Goal: Task Accomplishment & Management: Use online tool/utility

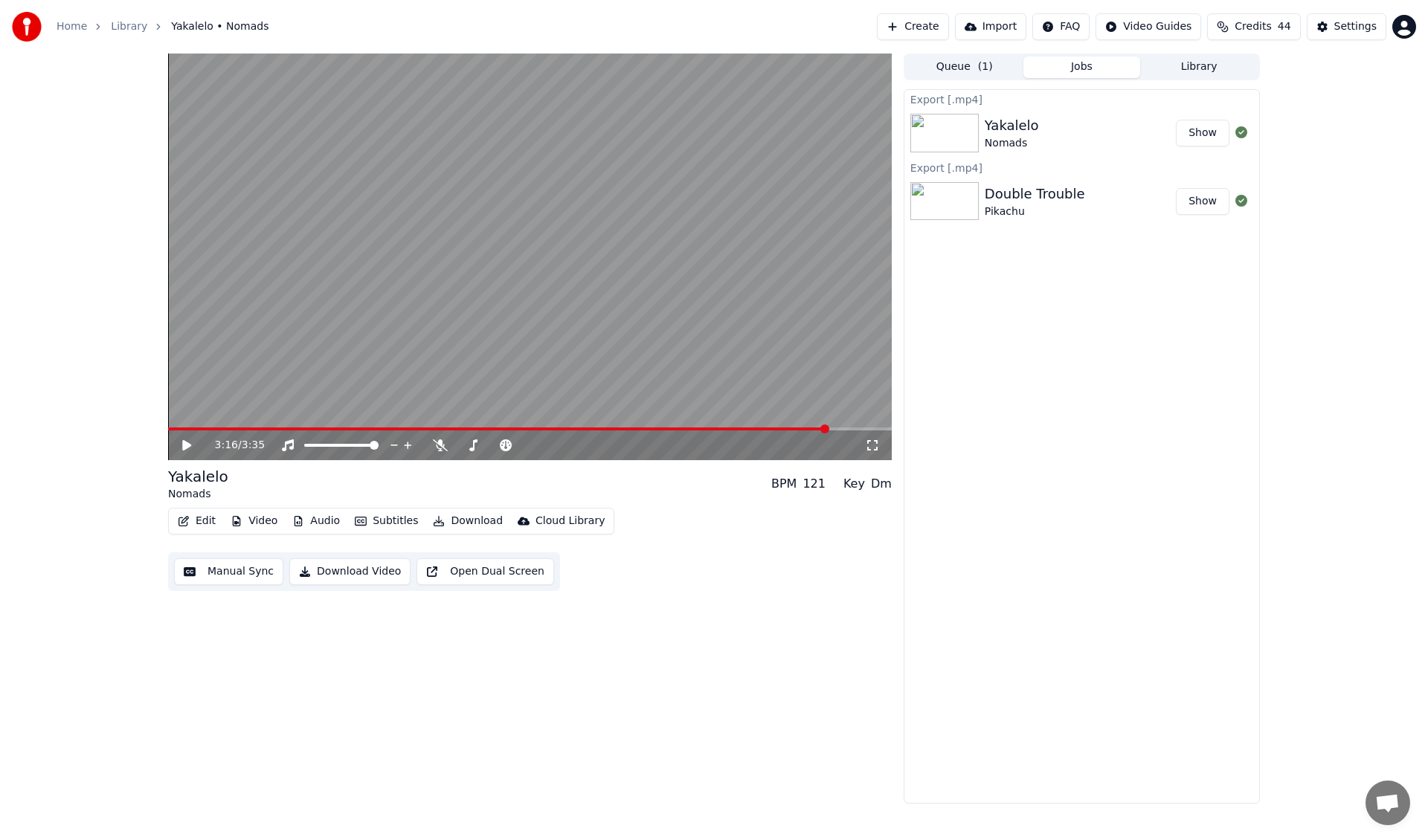
click at [1210, 135] on button "Show" at bounding box center [1203, 133] width 54 height 27
click at [195, 705] on div "3:16 / 3:35 Yakalelo Nomads BPM 121 Key Dm Edit Video Audio Subtitles Download …" at bounding box center [530, 428] width 724 height 750
drag, startPoint x: 1138, startPoint y: 508, endPoint x: 1129, endPoint y: 508, distance: 9.0
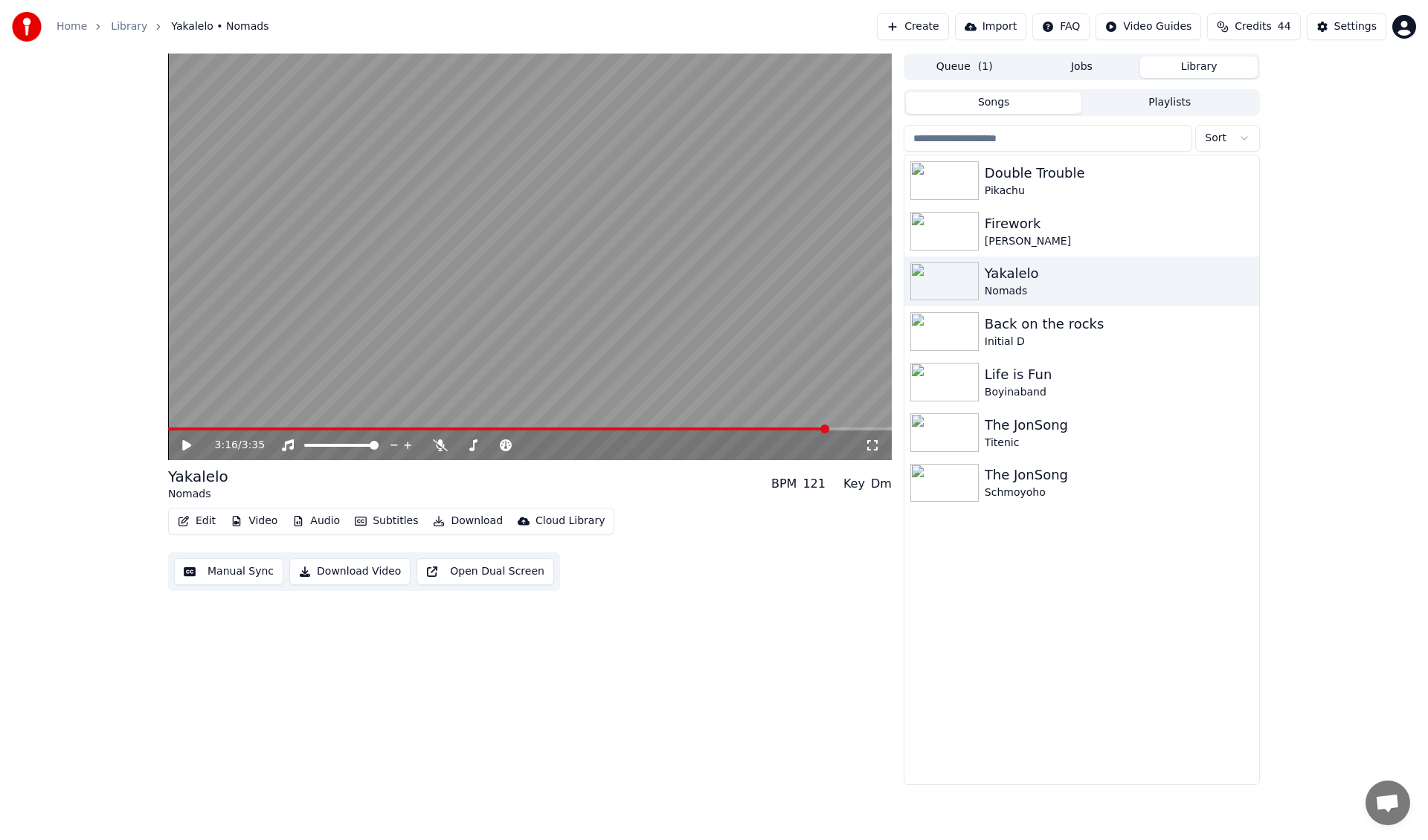
click at [1186, 71] on button "Library" at bounding box center [1198, 67] width 117 height 21
click at [1084, 743] on div "Double Trouble Pikachu Firework [PERSON_NAME] Yakalelo Nomads Back on the rocks…" at bounding box center [1082, 469] width 355 height 629
click at [979, 73] on span "( 1 )" at bounding box center [985, 67] width 15 height 15
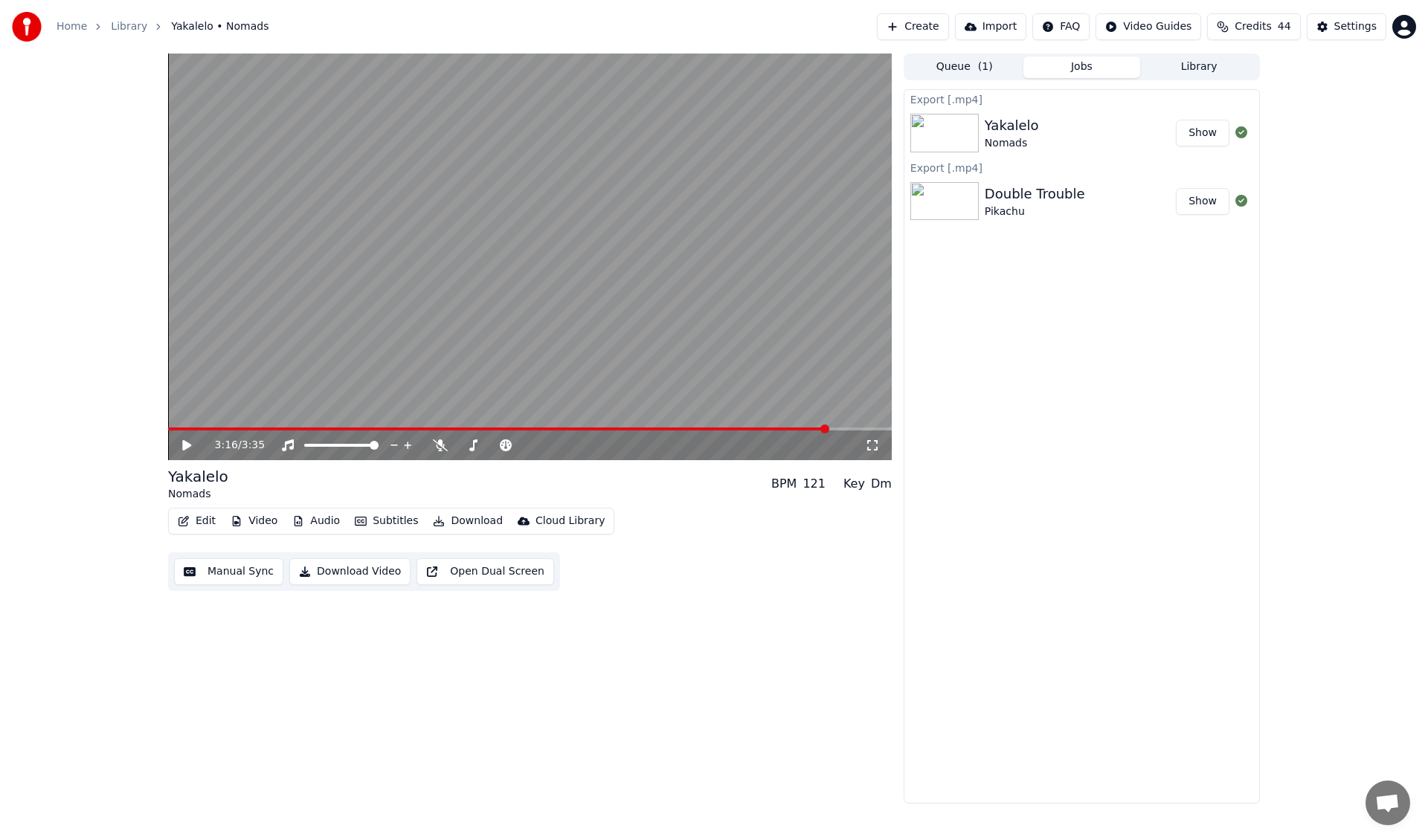
click at [1093, 70] on button "Jobs" at bounding box center [1082, 67] width 117 height 21
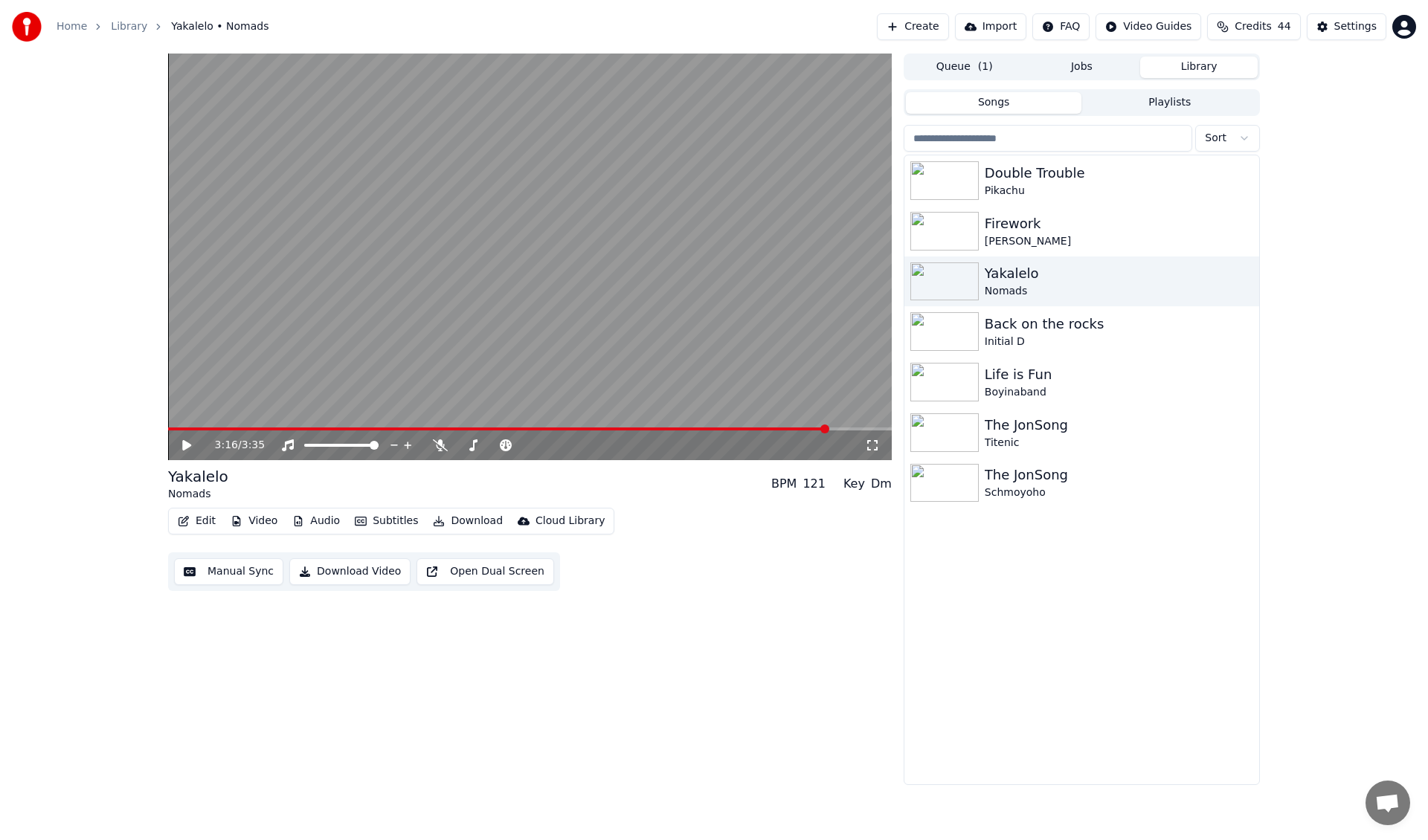
click at [1212, 63] on button "Library" at bounding box center [1198, 67] width 117 height 21
click at [928, 31] on button "Create" at bounding box center [912, 27] width 72 height 27
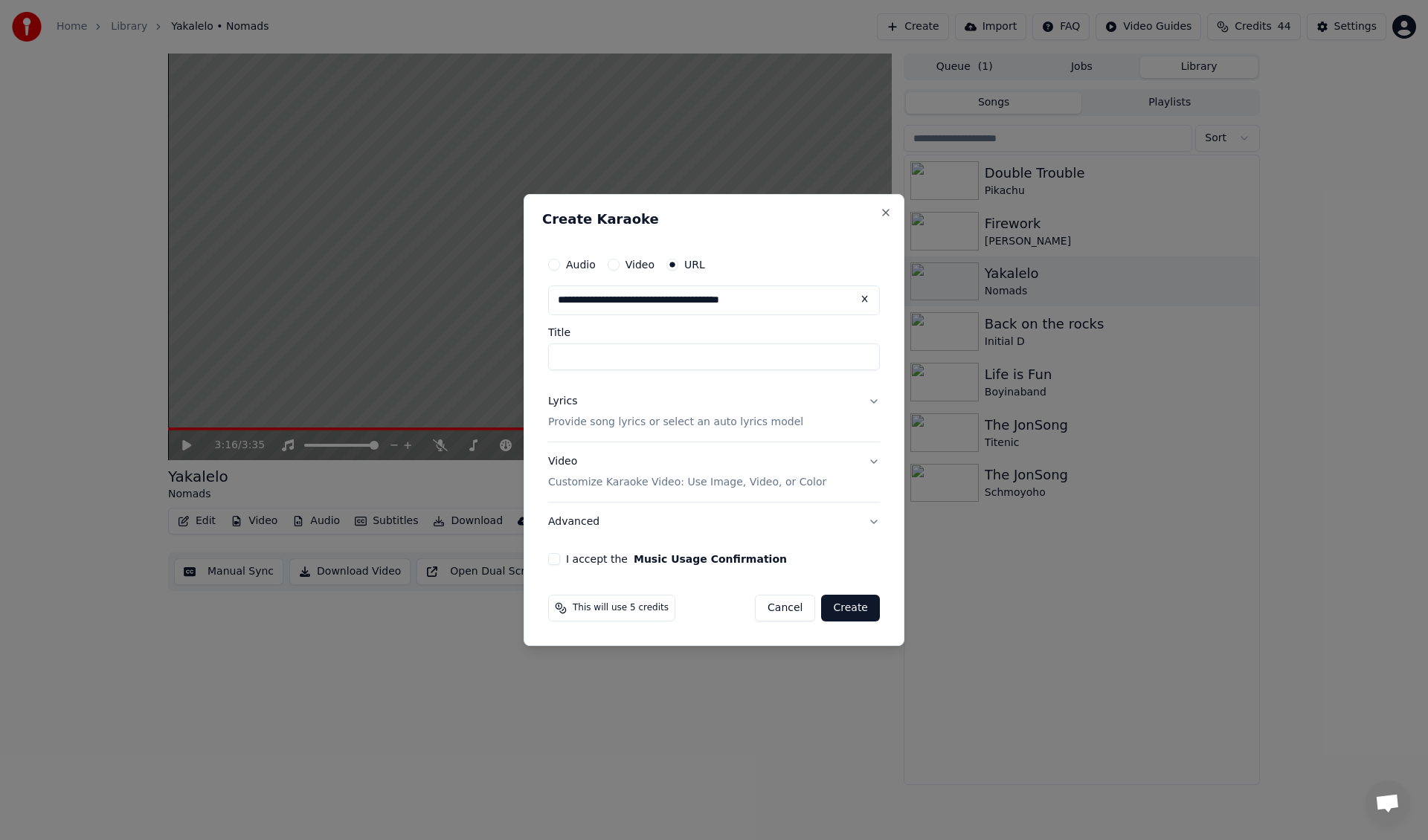
type input "**********"
click at [772, 339] on div "Title" at bounding box center [714, 348] width 332 height 43
type input "**********"
click at [748, 430] on button "Lyrics Provide song lyrics or select an auto lyrics model" at bounding box center [714, 412] width 332 height 59
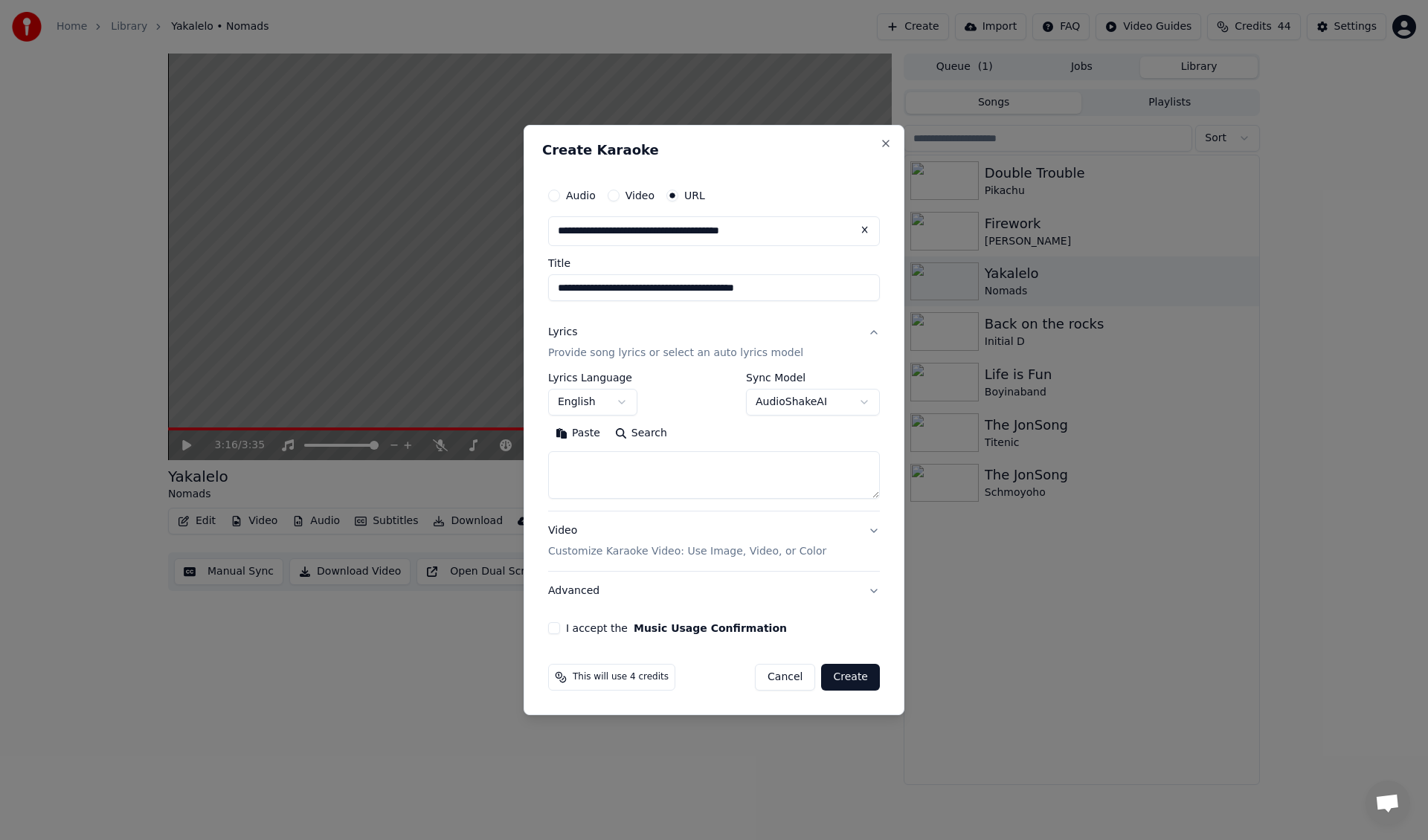
click at [843, 356] on button "Lyrics Provide song lyrics or select an auto lyrics model" at bounding box center [714, 342] width 332 height 59
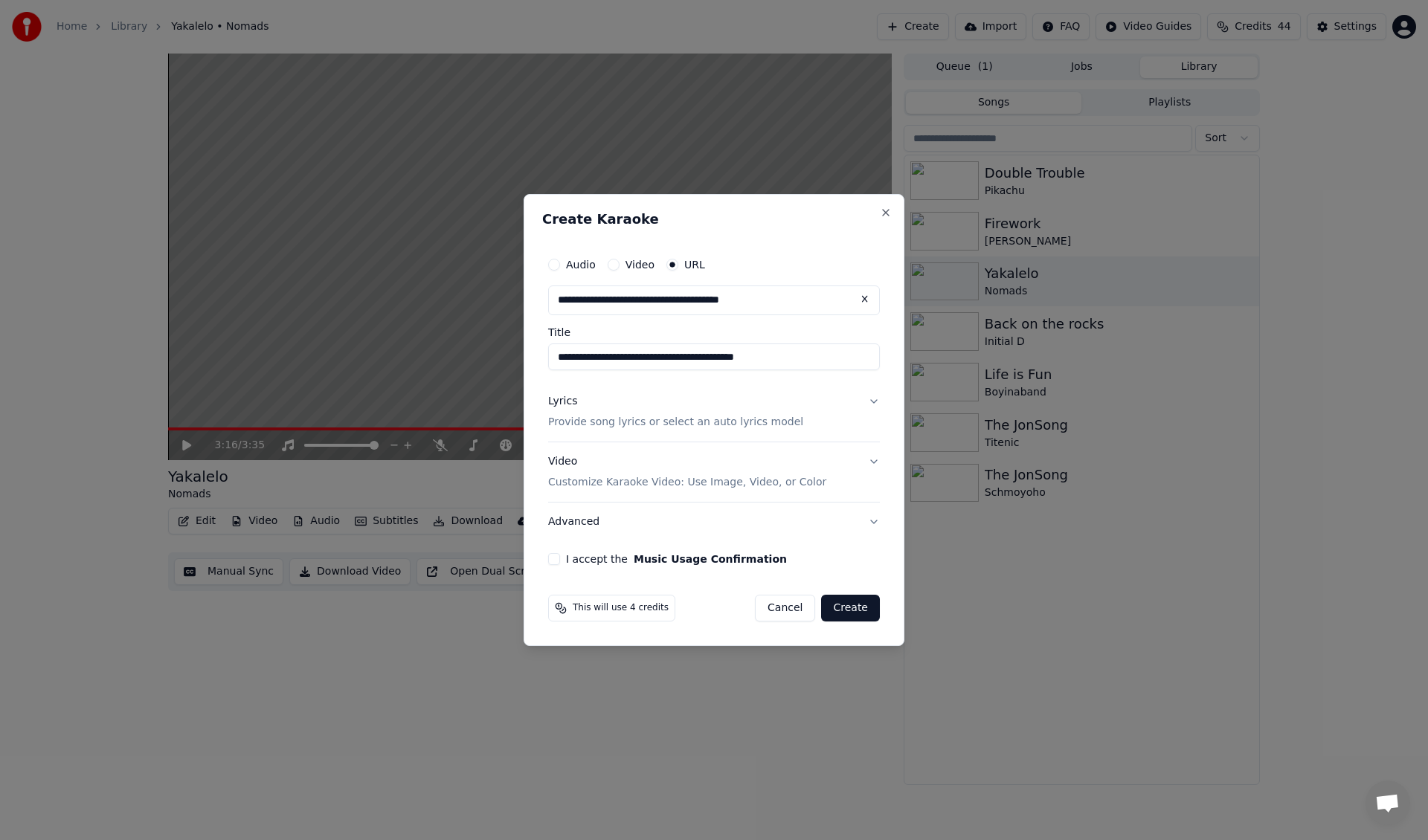
click at [829, 393] on button "Lyrics Provide song lyrics or select an auto lyrics model" at bounding box center [714, 412] width 332 height 59
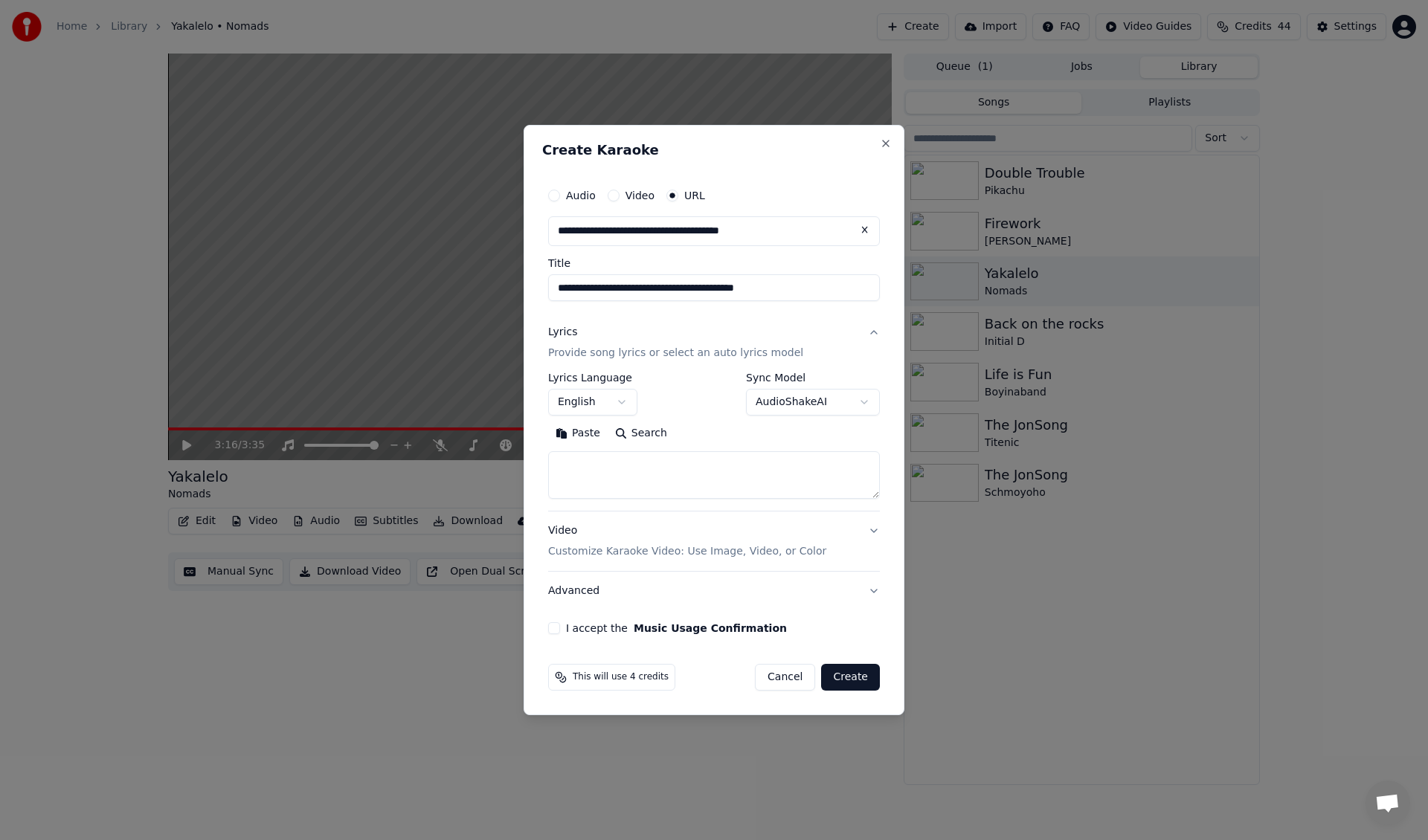
click at [836, 395] on body "**********" at bounding box center [714, 420] width 1428 height 840
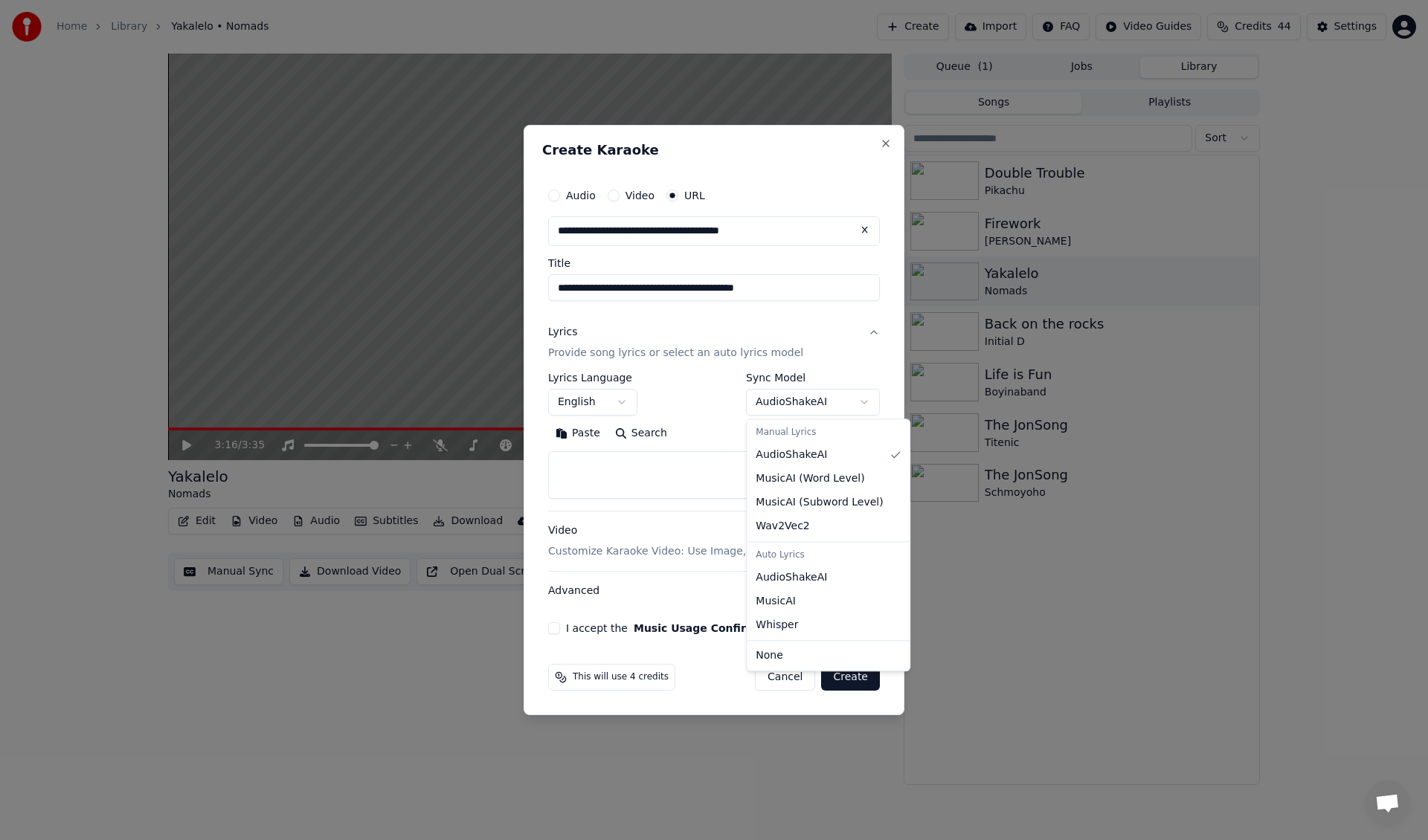
select select "**********"
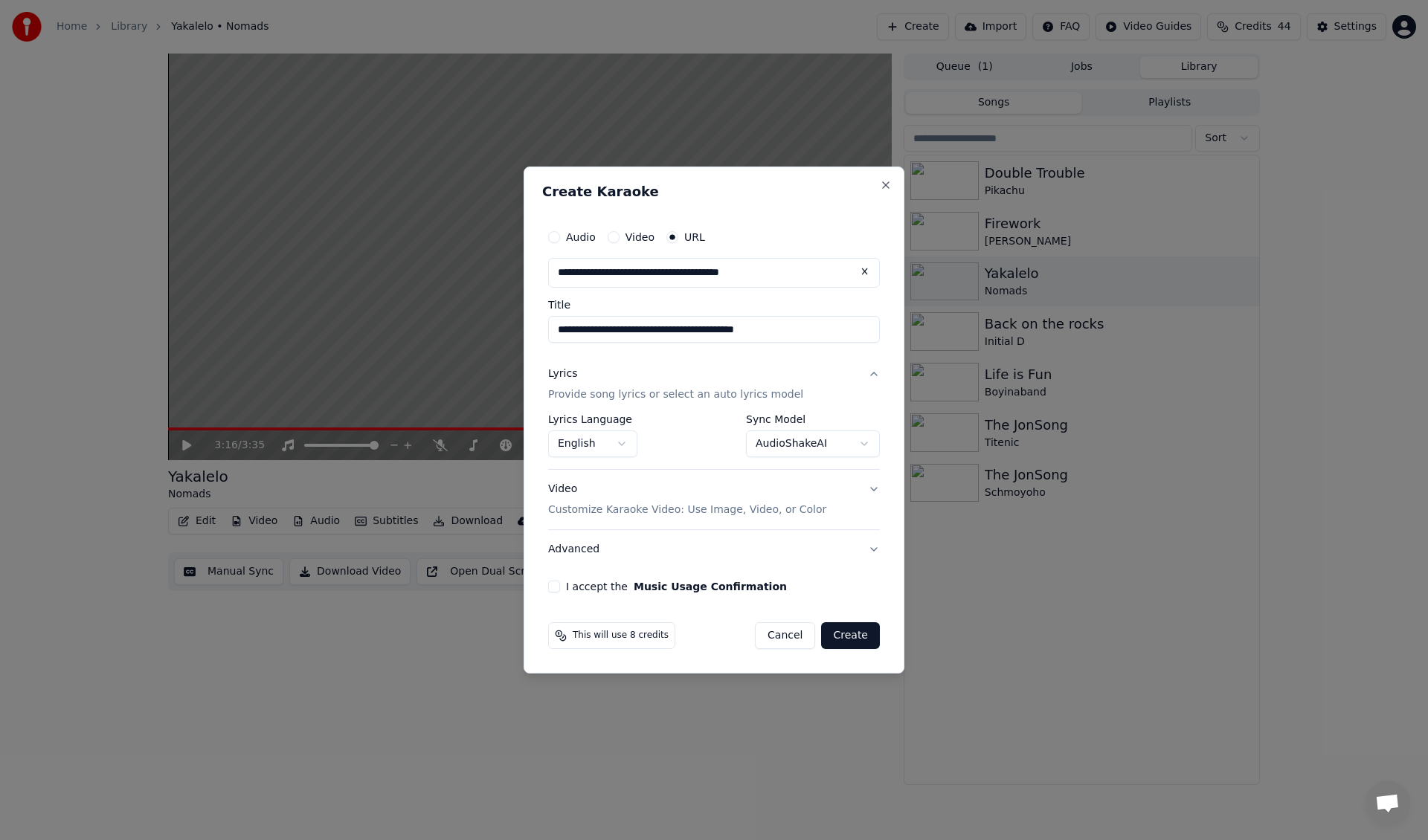
click at [797, 520] on button "Video Customize Karaoke Video: Use Image, Video, or Color" at bounding box center [714, 499] width 332 height 59
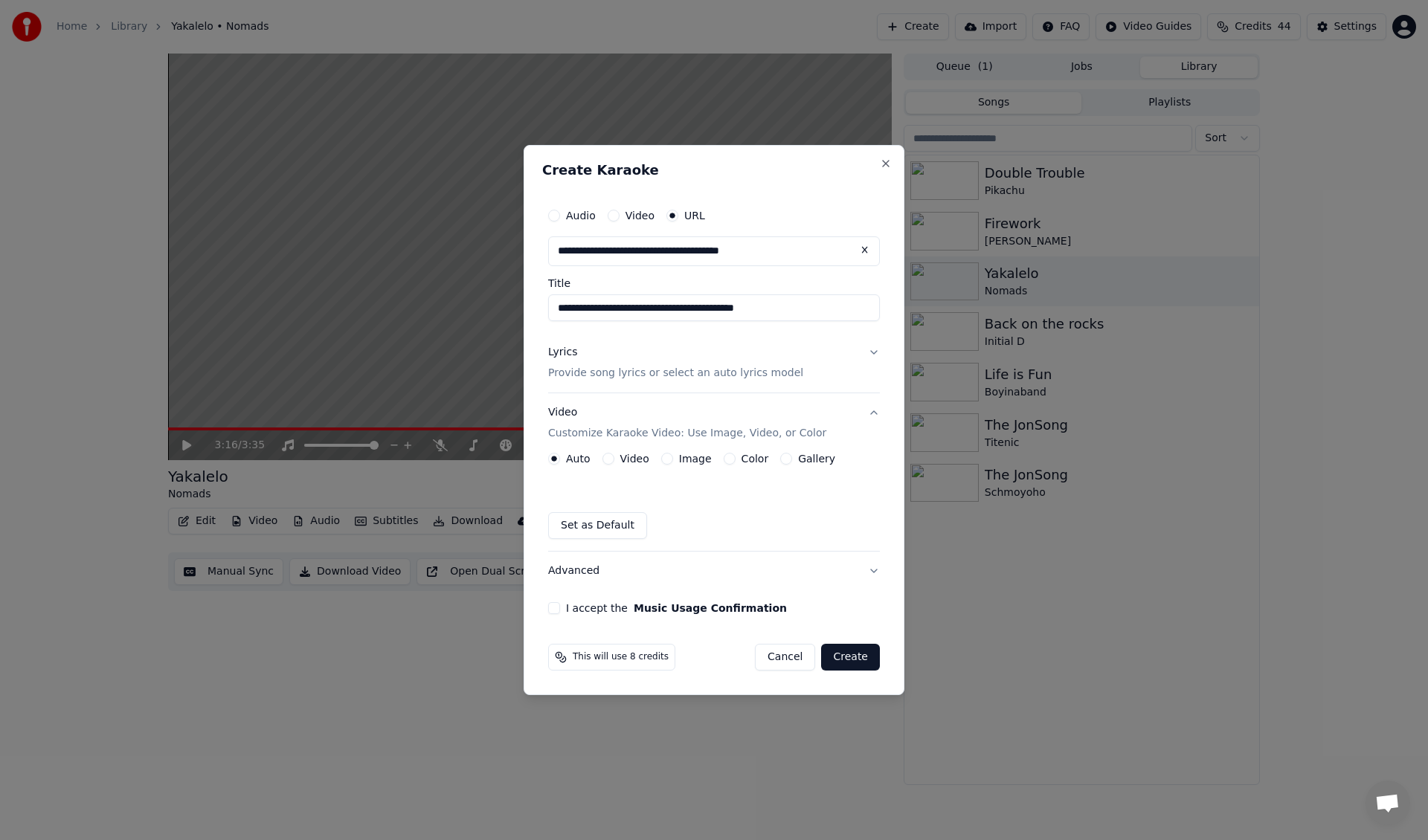
click at [760, 431] on p "Customize Karaoke Video: Use Image, Video, or Color" at bounding box center [687, 433] width 278 height 15
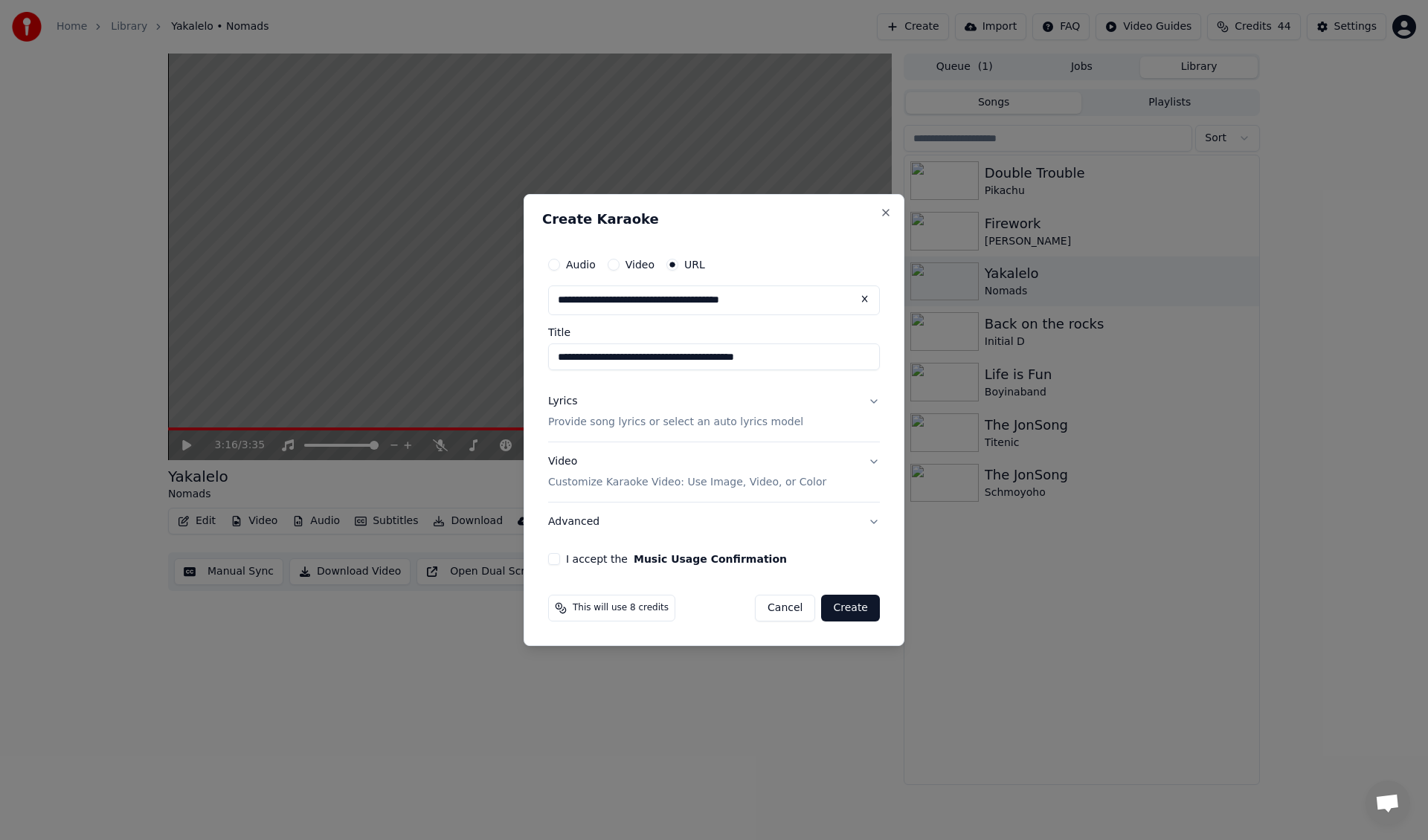
click at [599, 554] on label "I accept the Music Usage Confirmation" at bounding box center [676, 559] width 221 height 10
click at [560, 554] on button "I accept the Music Usage Confirmation" at bounding box center [554, 559] width 12 height 12
click at [713, 422] on p "Provide song lyrics or select an auto lyrics model" at bounding box center [676, 422] width 255 height 15
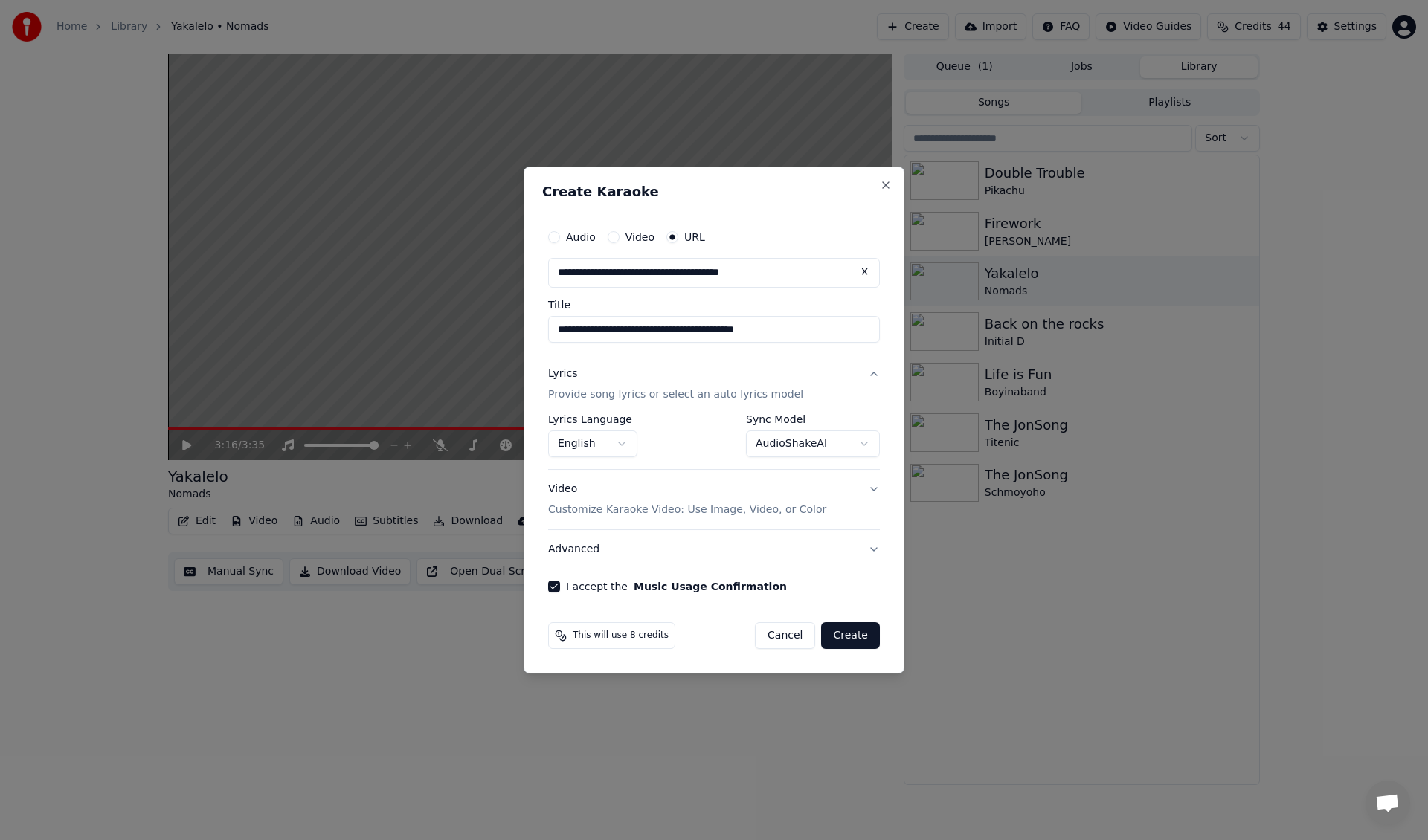
click at [825, 445] on body "**********" at bounding box center [714, 420] width 1428 height 840
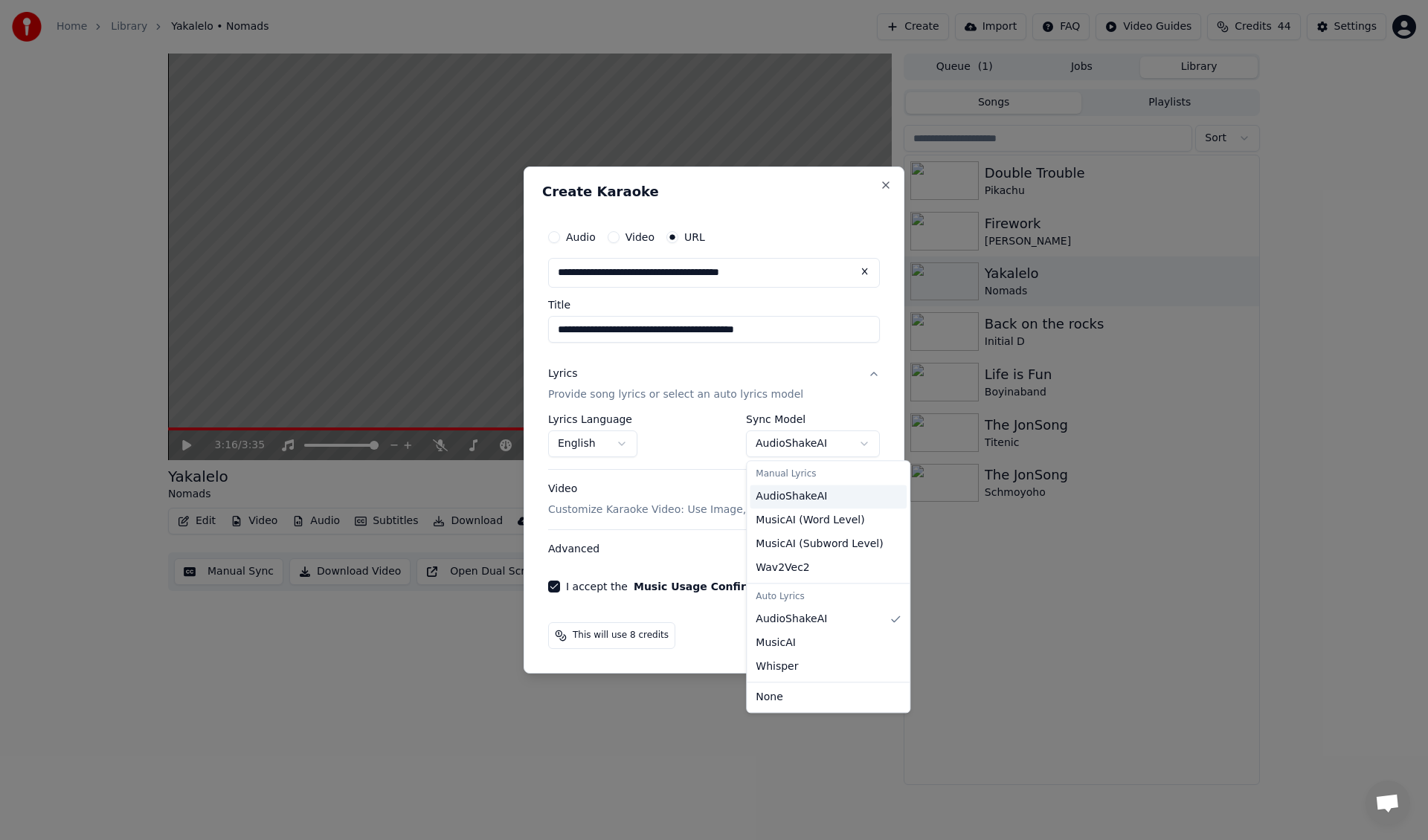
select select "**********"
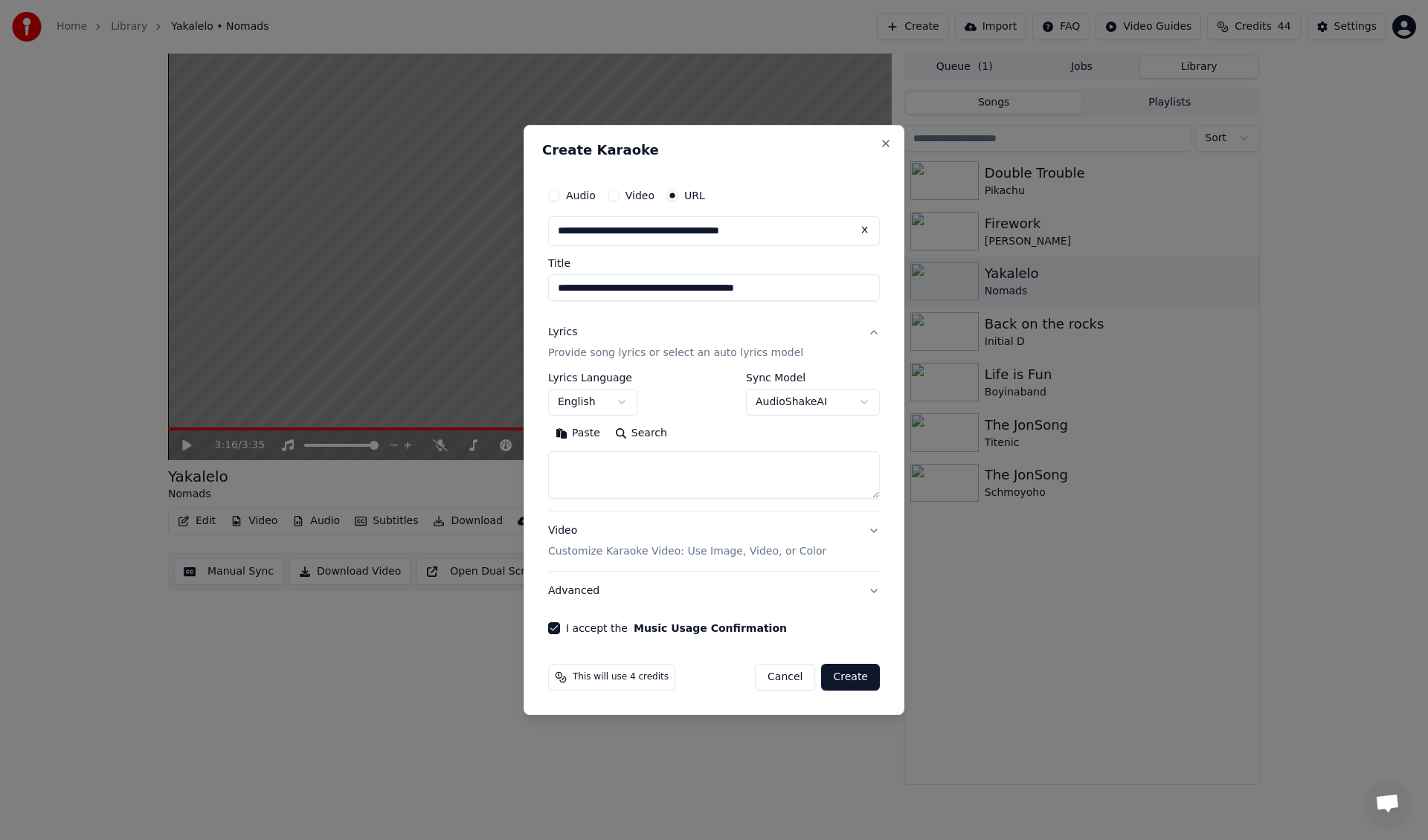
click at [678, 466] on textarea at bounding box center [714, 475] width 332 height 48
paste textarea "**********"
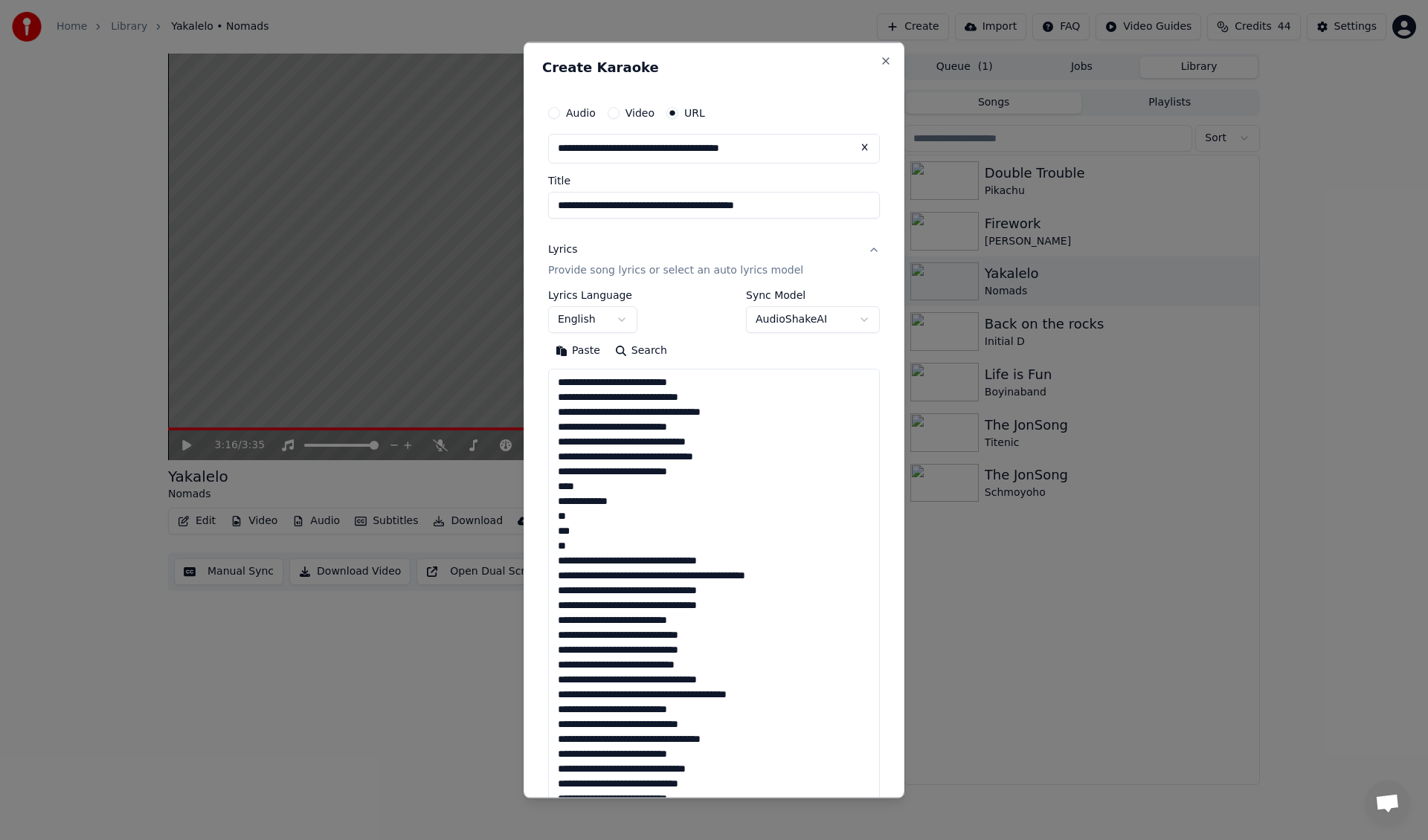
scroll to position [1251, 0]
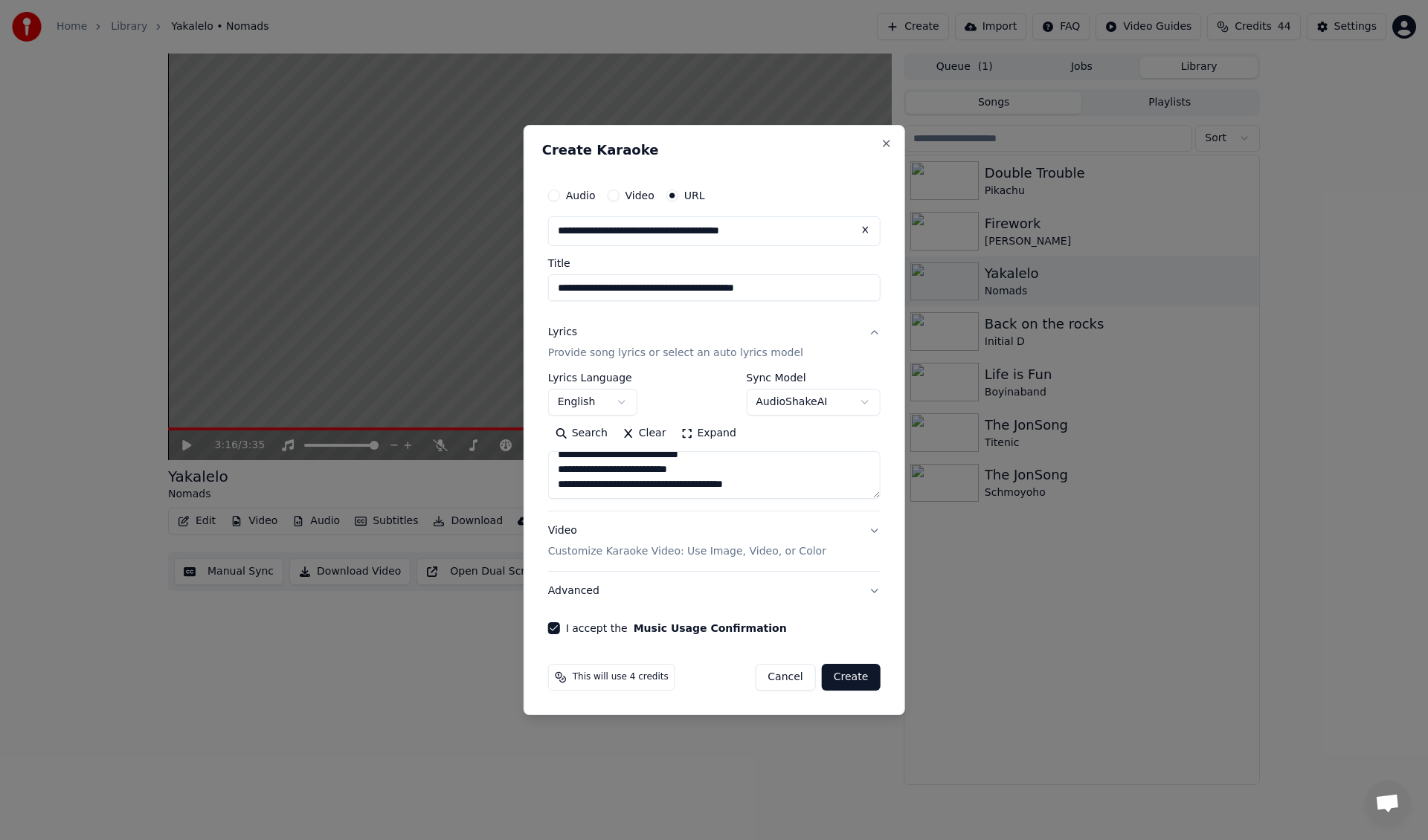
type textarea "**********"
click at [851, 675] on button "Create" at bounding box center [851, 678] width 59 height 27
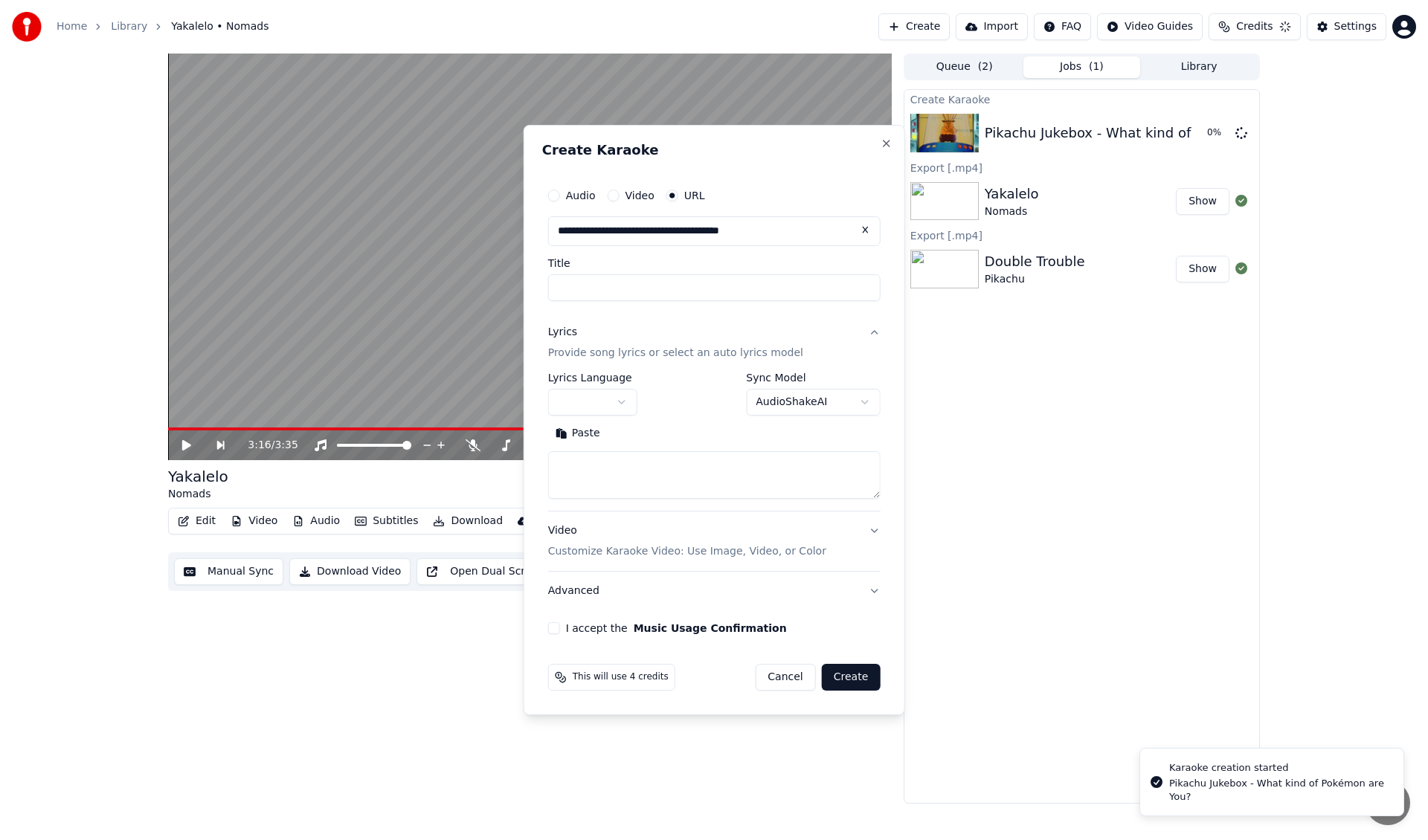
scroll to position [0, 0]
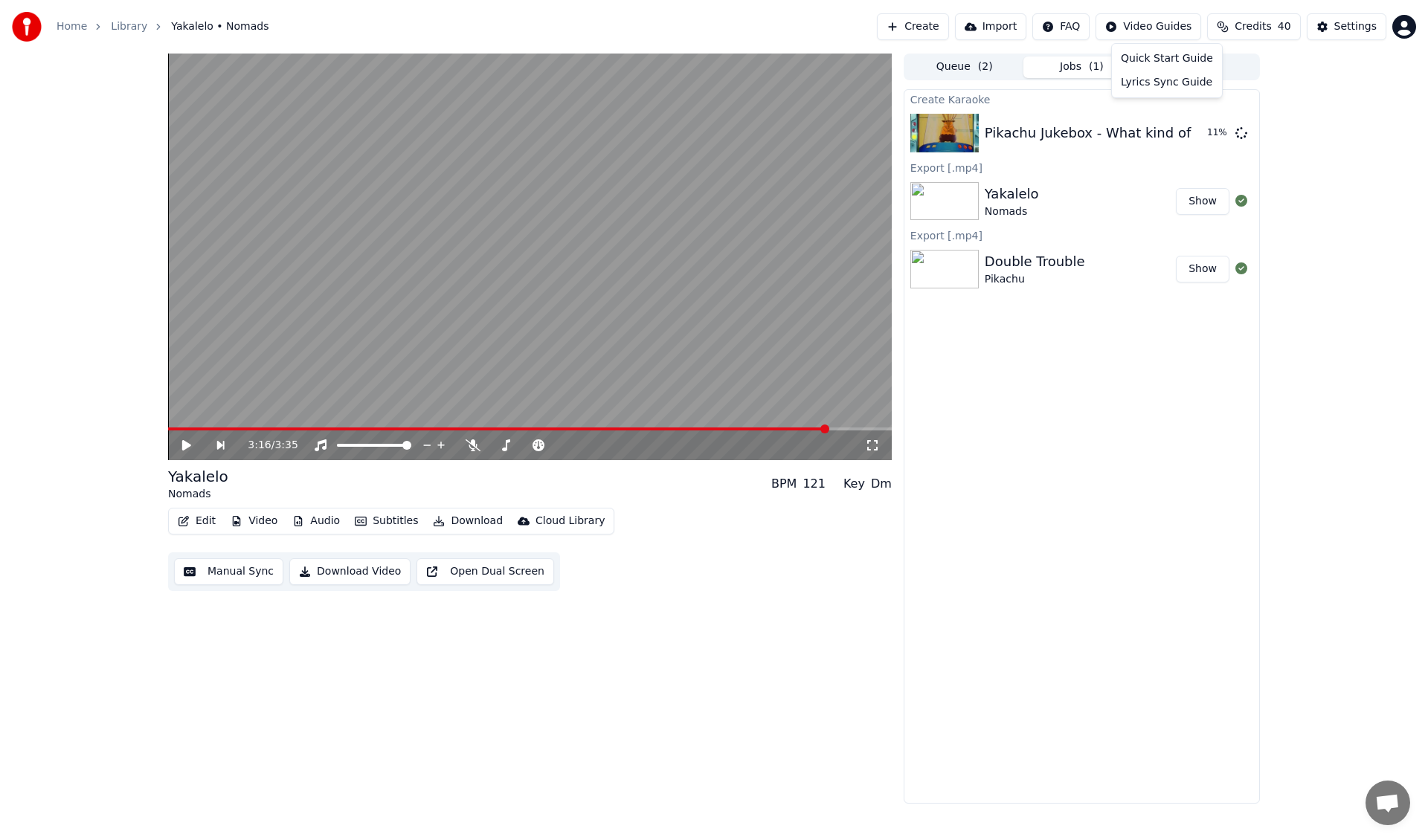
click at [1148, 29] on html "Home Library Yakalelo • Nomads Create Import FAQ Video Guides Credits 40 Settin…" at bounding box center [714, 420] width 1428 height 840
click at [1189, 86] on div "Lyrics Sync Guide" at bounding box center [1167, 82] width 104 height 24
click at [1367, 26] on div "Settings" at bounding box center [1356, 26] width 43 height 15
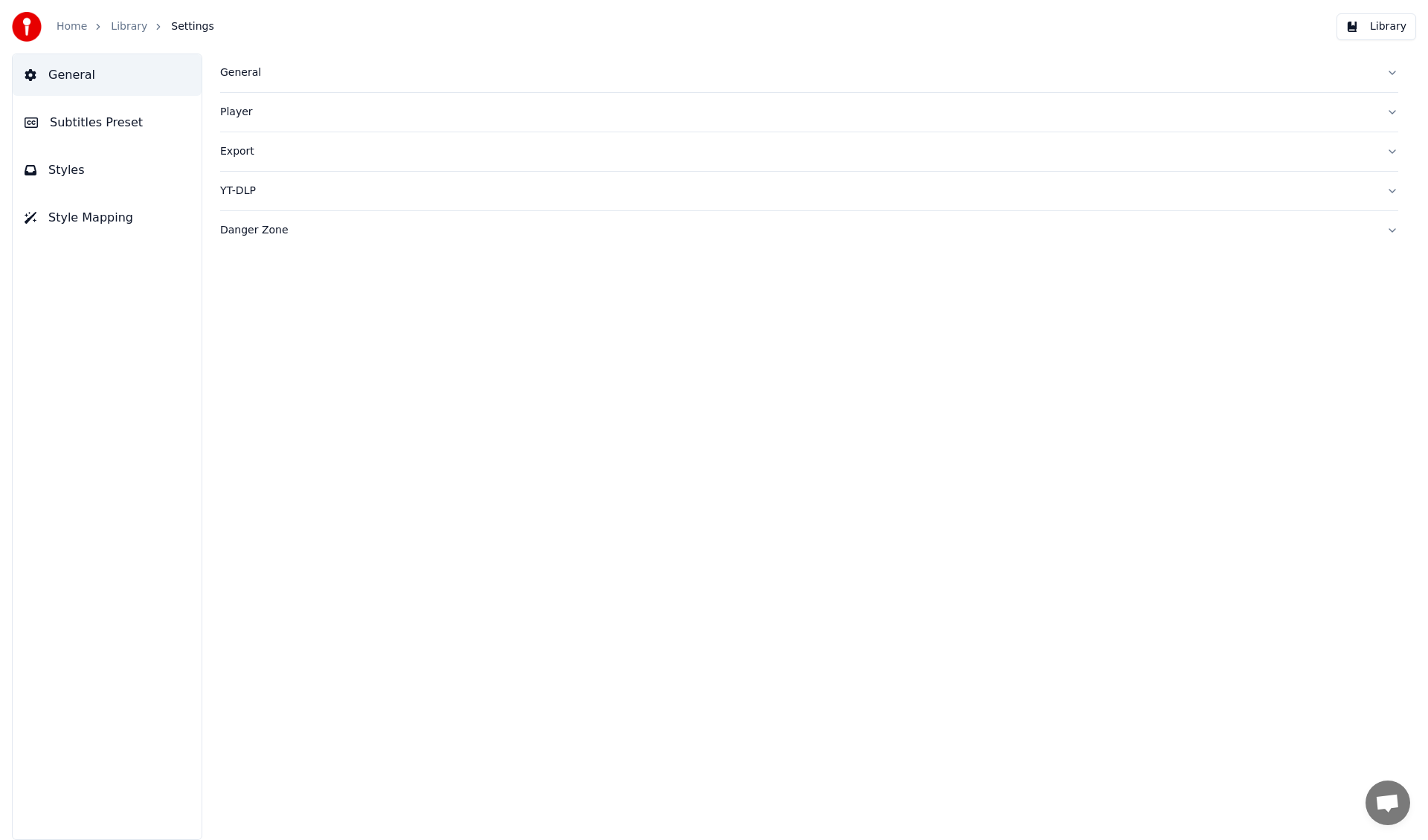
click at [347, 144] on div "Export" at bounding box center [797, 151] width 1154 height 15
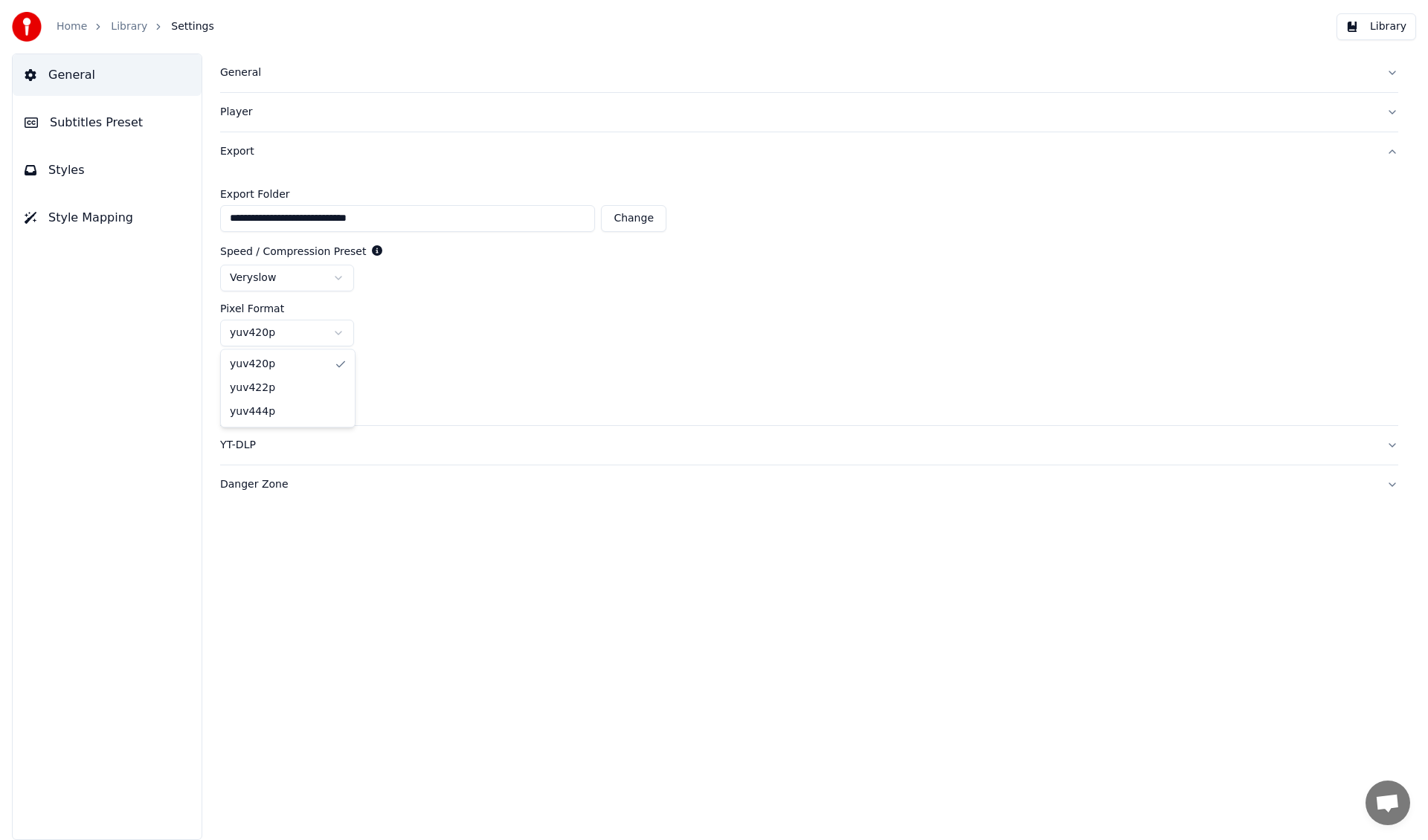
click at [295, 337] on html "**********" at bounding box center [714, 420] width 1428 height 840
click at [120, 25] on link "Library" at bounding box center [129, 26] width 36 height 15
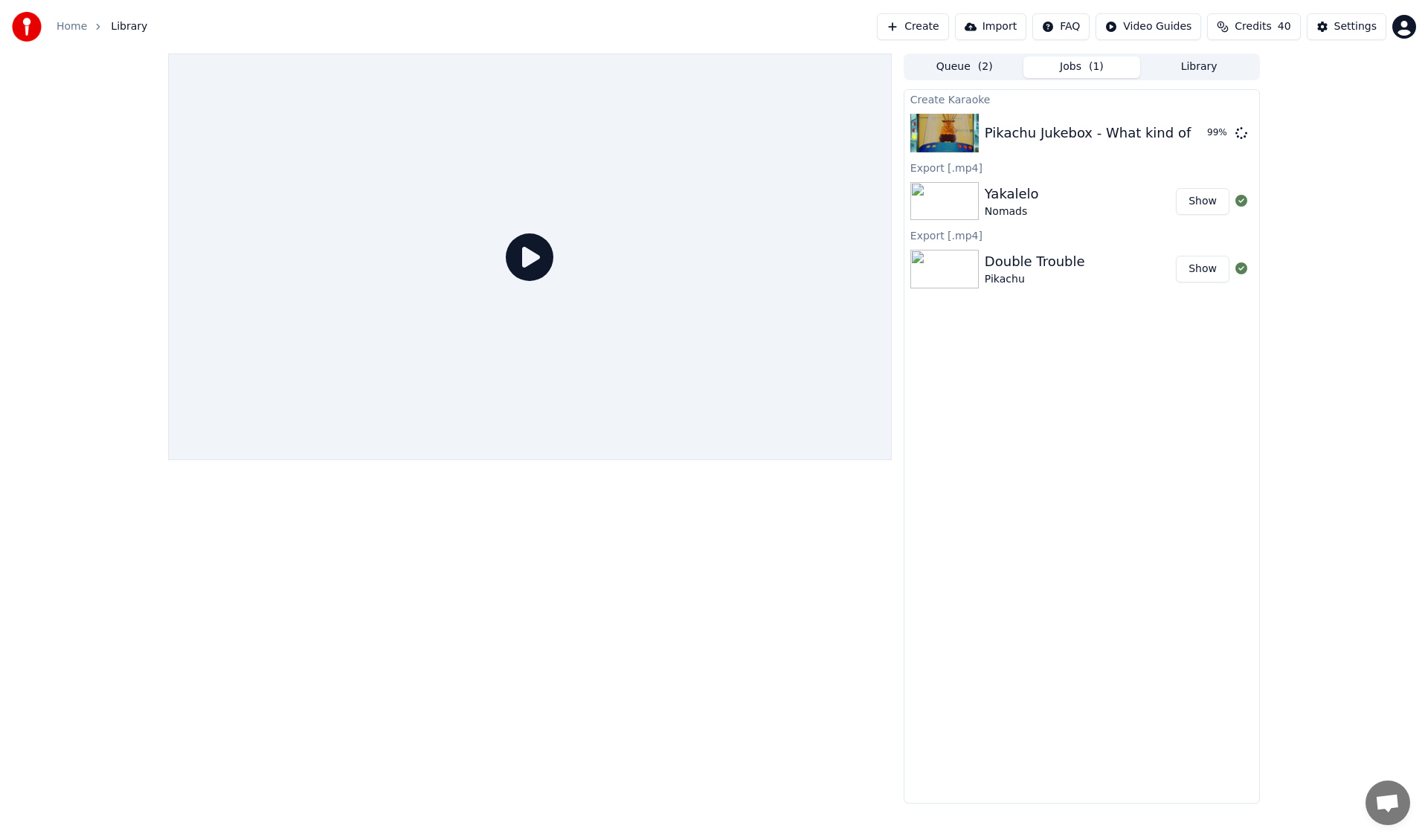
click at [1212, 58] on button "Library" at bounding box center [1198, 67] width 117 height 21
click at [1096, 61] on span "( 1 )" at bounding box center [1096, 67] width 15 height 15
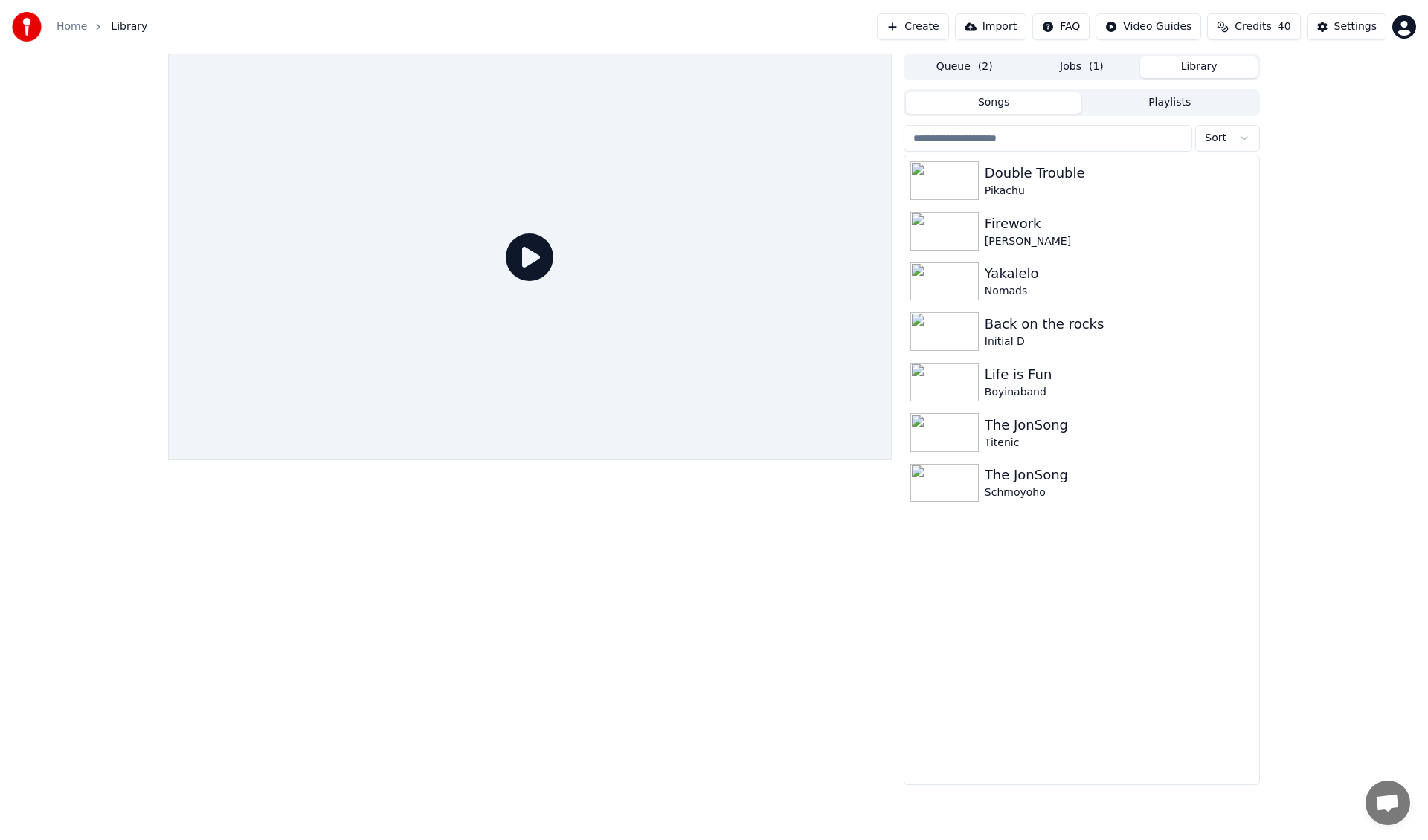
click at [1207, 67] on button "Library" at bounding box center [1198, 67] width 117 height 21
click at [1154, 257] on div "Yakalelo Nomads" at bounding box center [1082, 282] width 355 height 51
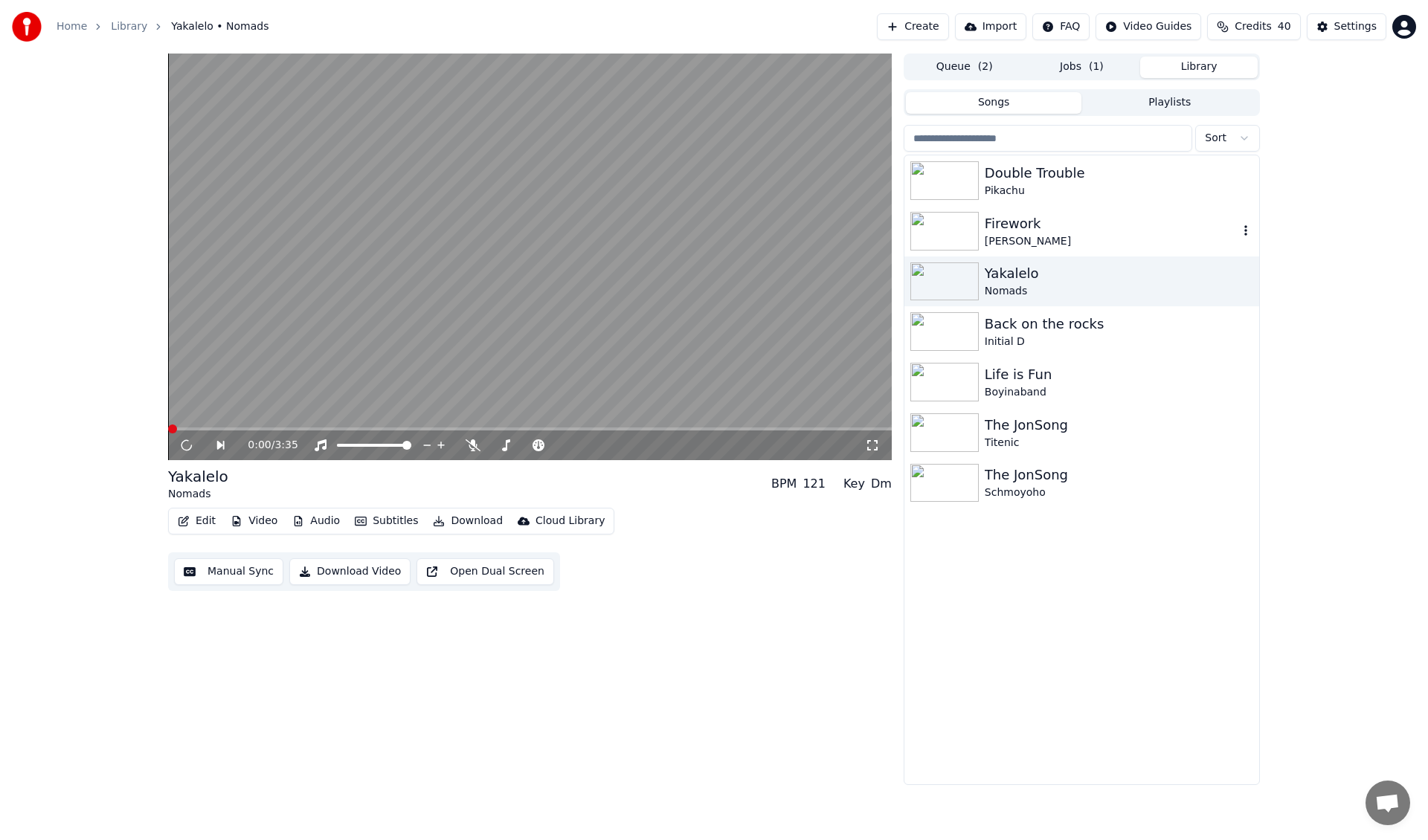
click at [1147, 237] on div "[PERSON_NAME]" at bounding box center [1111, 241] width 253 height 15
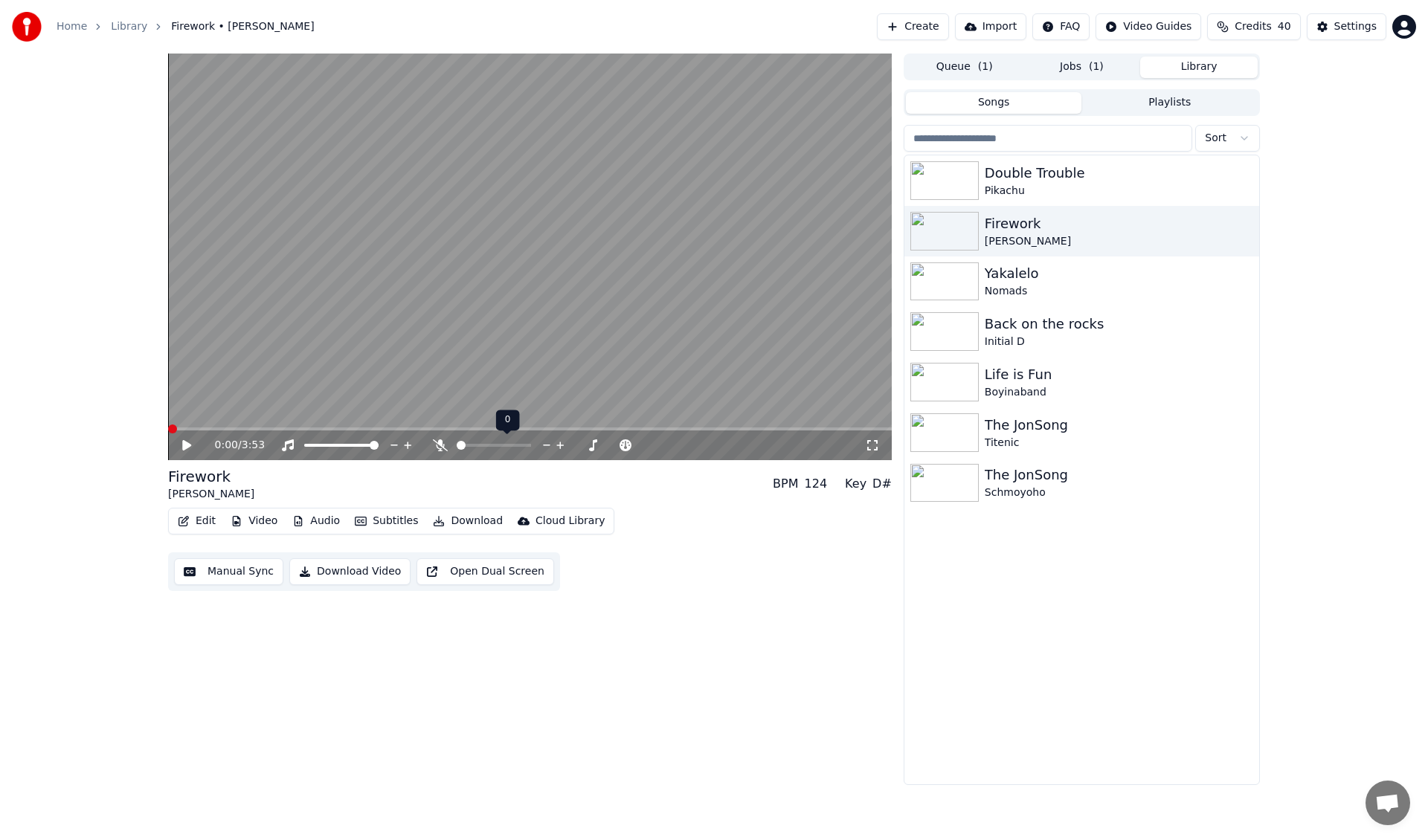
click at [559, 443] on icon at bounding box center [559, 445] width 7 height 7
click at [354, 440] on div at bounding box center [355, 445] width 120 height 15
click at [353, 445] on span at bounding box center [329, 446] width 50 height 3
click at [379, 442] on span at bounding box center [374, 445] width 9 height 9
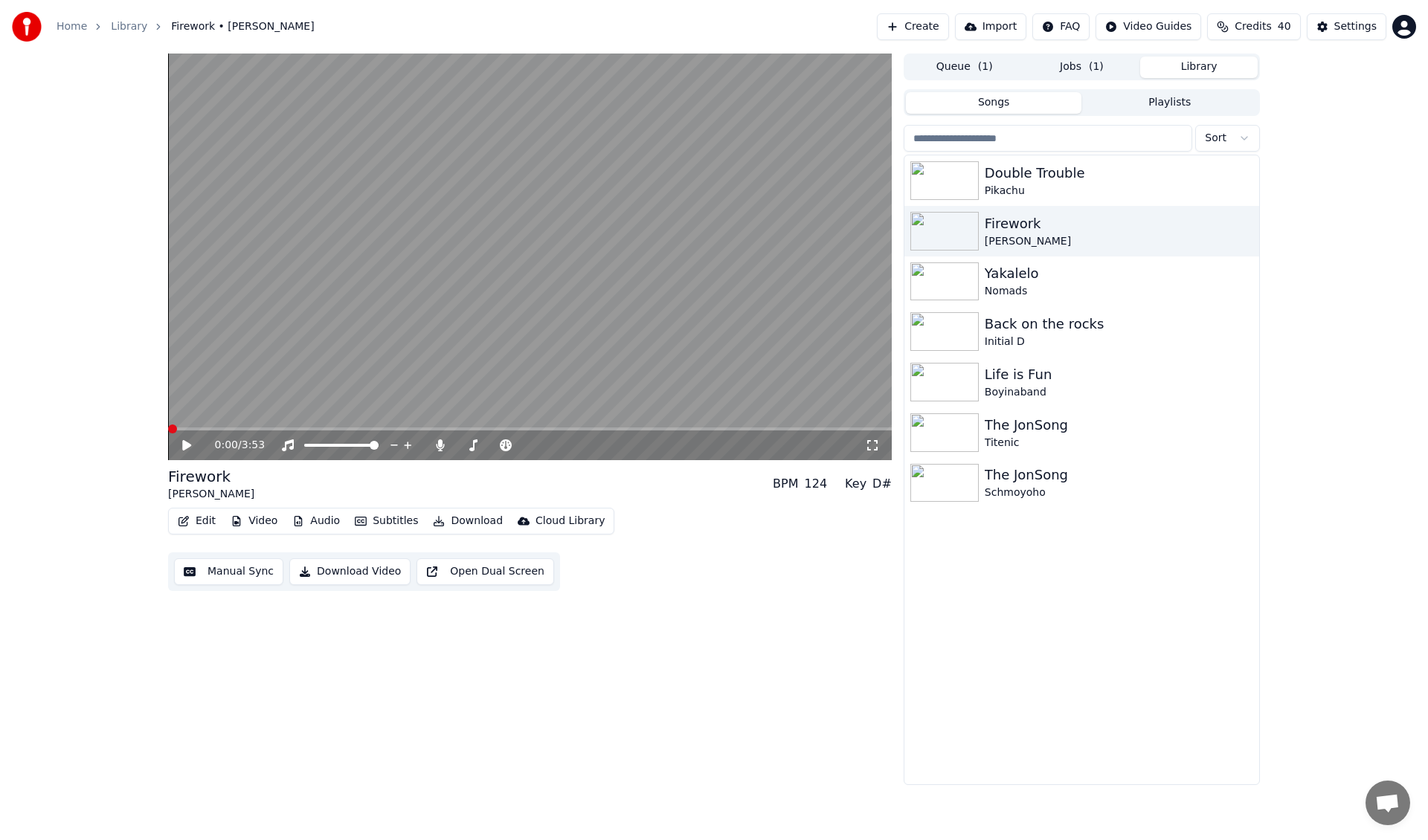
click at [186, 442] on icon at bounding box center [197, 445] width 35 height 12
click at [188, 446] on icon at bounding box center [186, 445] width 7 height 9
click at [184, 446] on icon at bounding box center [186, 445] width 9 height 10
click at [223, 430] on span at bounding box center [530, 429] width 724 height 3
click at [623, 446] on icon at bounding box center [626, 445] width 14 height 15
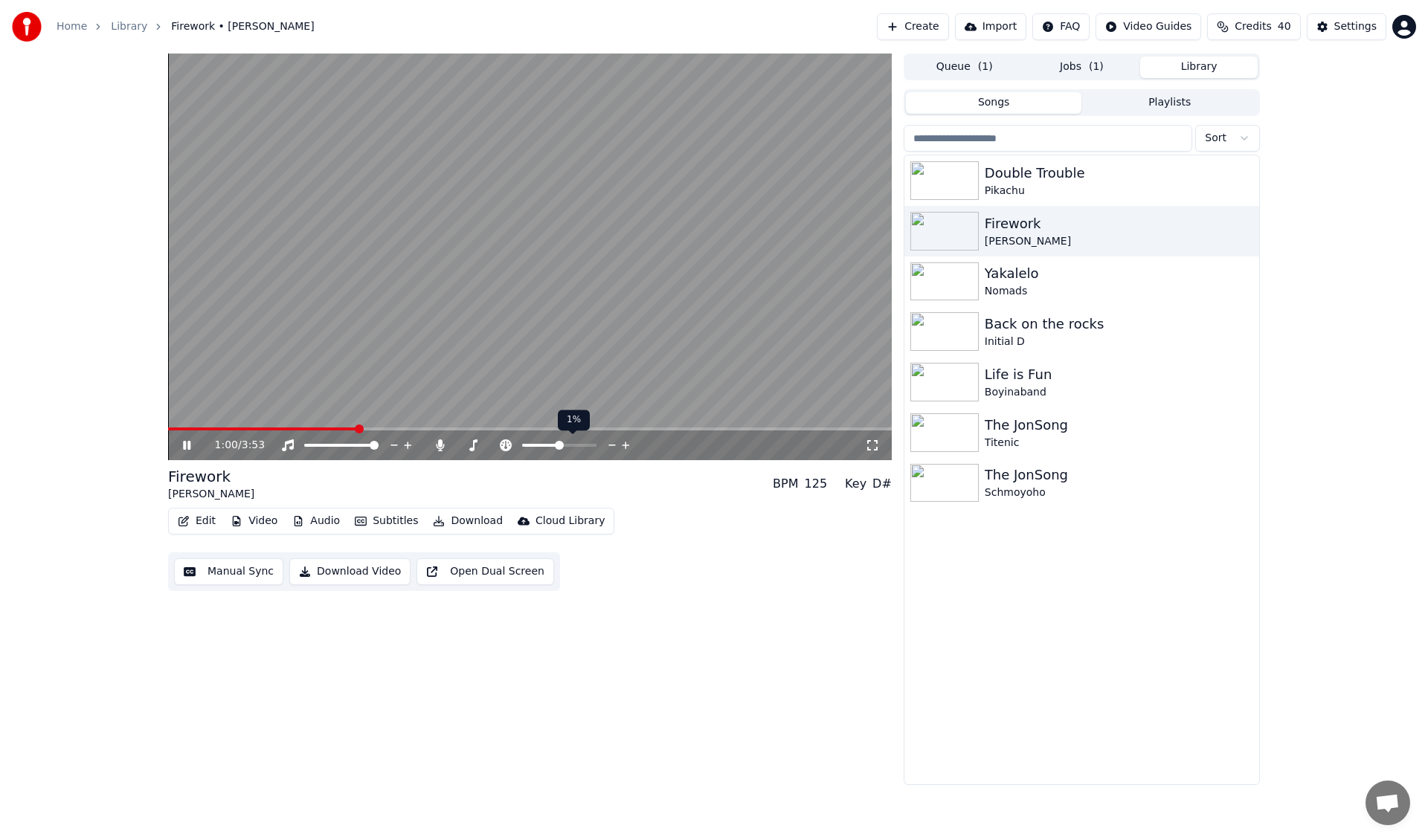
click at [623, 446] on icon at bounding box center [626, 445] width 14 height 15
click at [615, 443] on icon at bounding box center [612, 445] width 14 height 15
click at [615, 443] on icon at bounding box center [612, 445] width 14 height 15
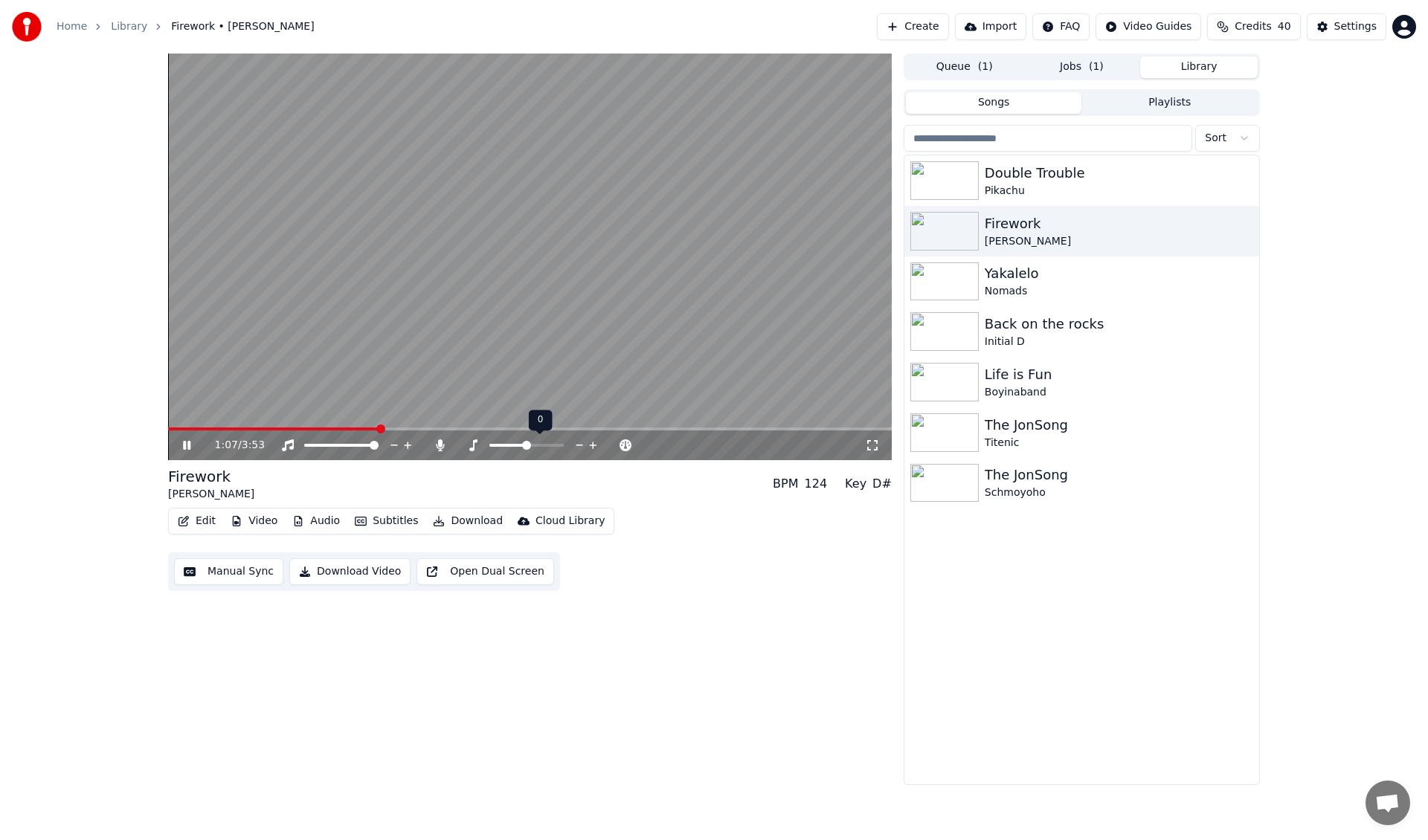
click at [587, 446] on icon at bounding box center [593, 445] width 14 height 15
click at [591, 446] on icon at bounding box center [593, 445] width 14 height 15
click at [592, 447] on icon at bounding box center [593, 445] width 14 height 15
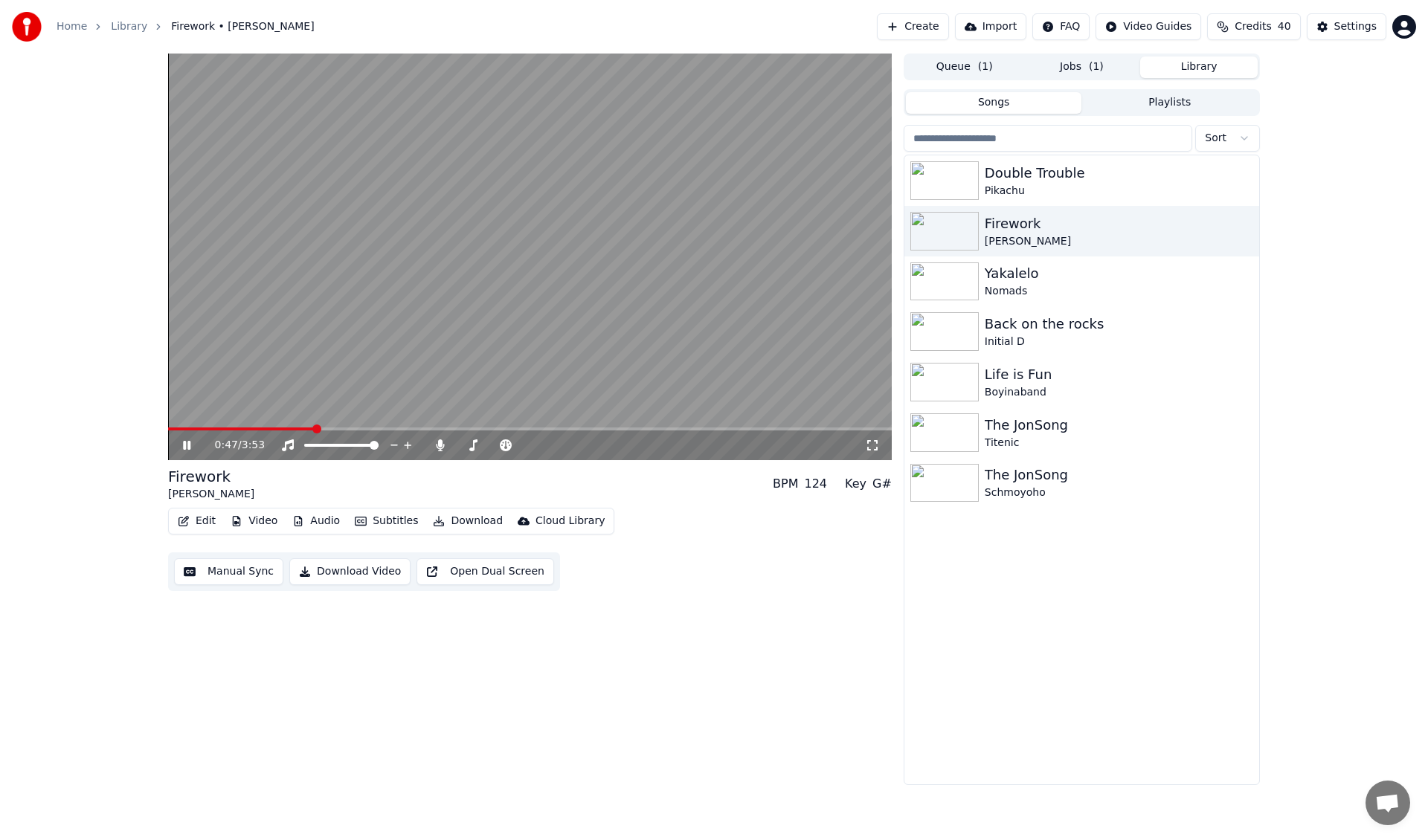
click at [314, 430] on span at bounding box center [241, 429] width 146 height 3
click at [249, 424] on video at bounding box center [530, 257] width 724 height 407
click at [242, 428] on span at bounding box center [205, 429] width 74 height 3
click at [335, 341] on video at bounding box center [530, 257] width 724 height 407
click at [187, 448] on icon at bounding box center [197, 445] width 35 height 12
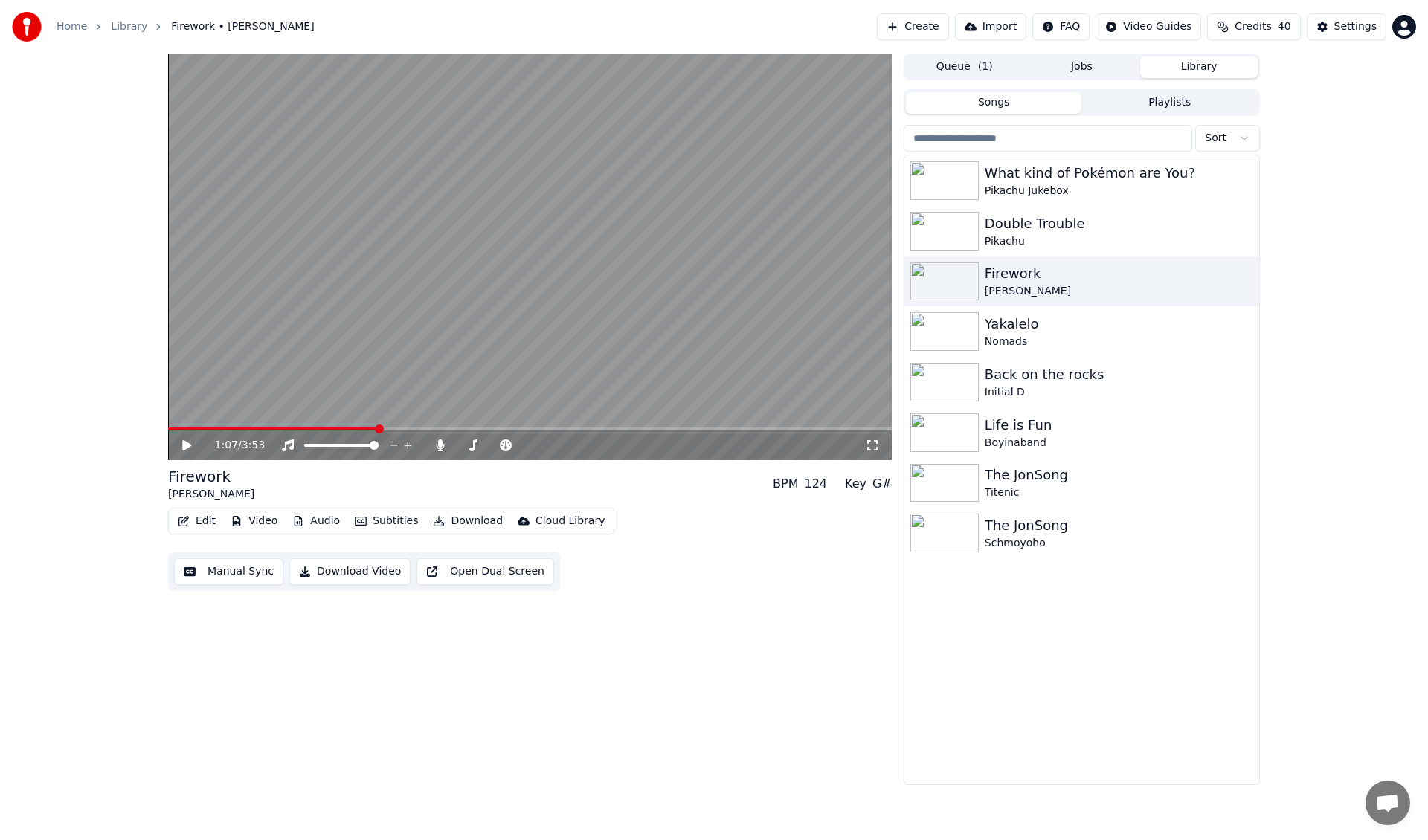
click at [187, 448] on icon at bounding box center [186, 445] width 9 height 10
click at [593, 443] on icon at bounding box center [592, 445] width 7 height 7
click at [580, 444] on icon at bounding box center [580, 445] width 14 height 15
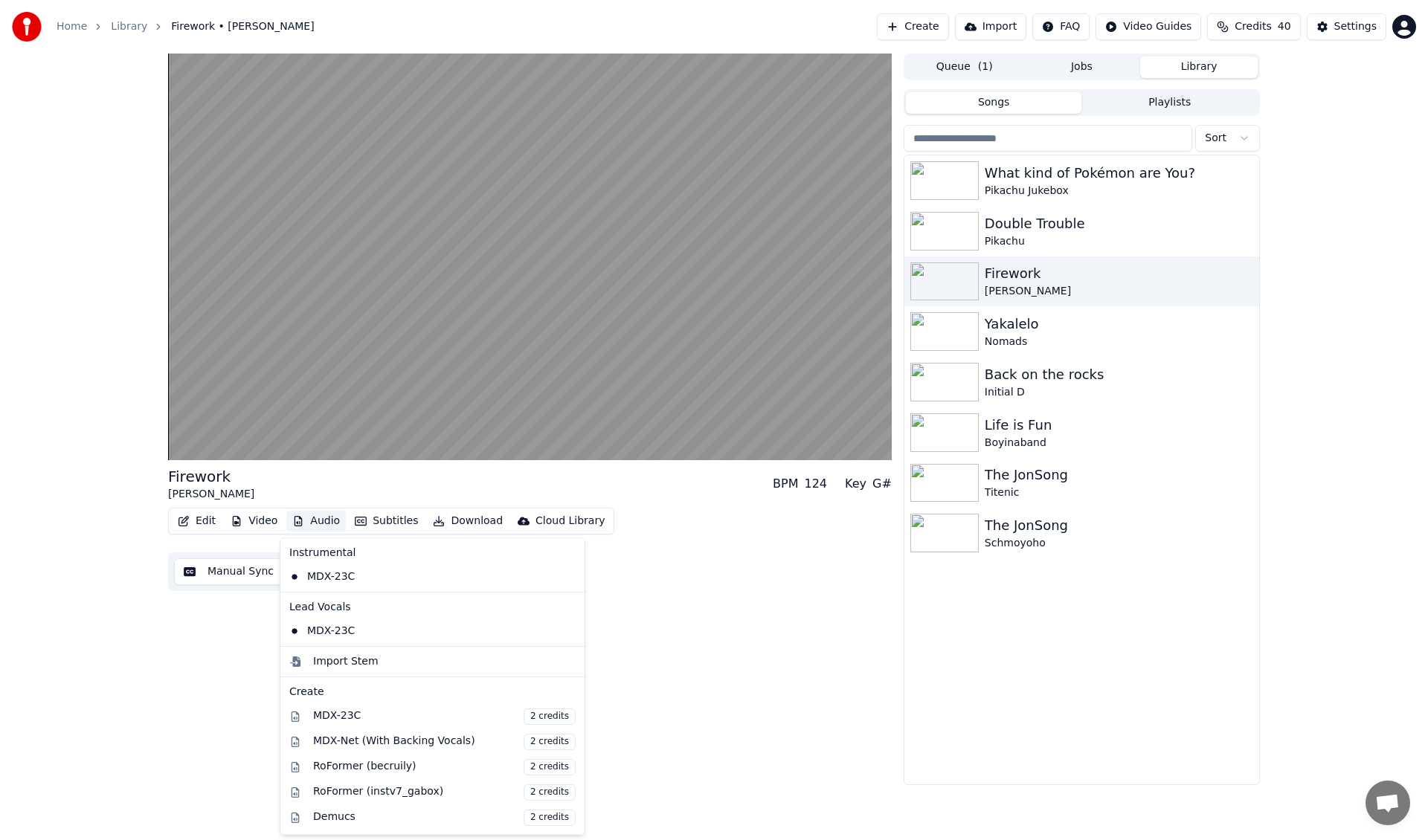
click at [309, 521] on button "Audio" at bounding box center [316, 521] width 59 height 21
click at [388, 664] on div "Import Stem" at bounding box center [444, 661] width 262 height 15
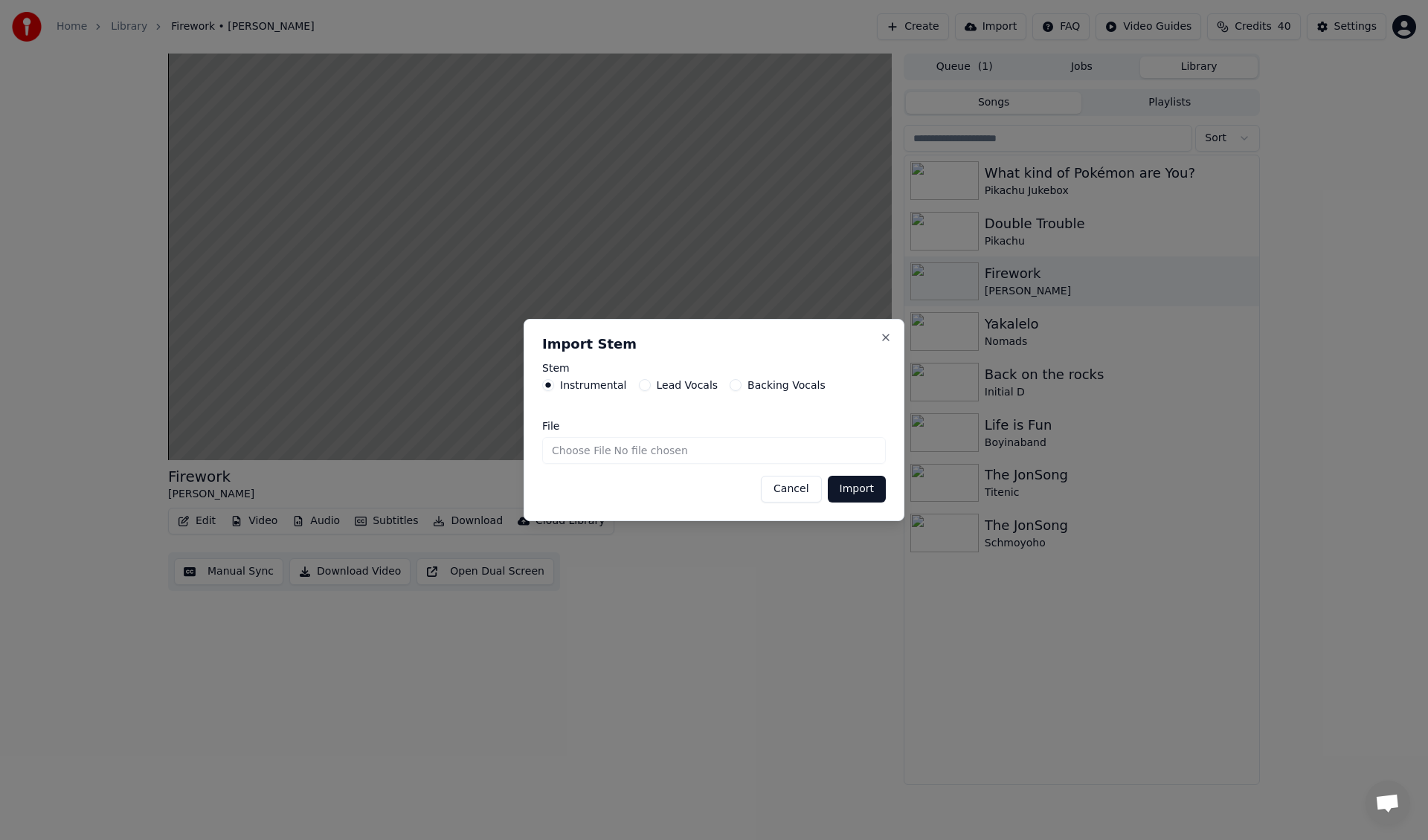
click at [689, 473] on form "Stem Instrumental Lead Vocals Backing Vocals File Cancel Import" at bounding box center [714, 432] width 344 height 140
click at [672, 457] on input "File" at bounding box center [714, 450] width 344 height 27
click at [802, 493] on button "Cancel" at bounding box center [791, 489] width 60 height 27
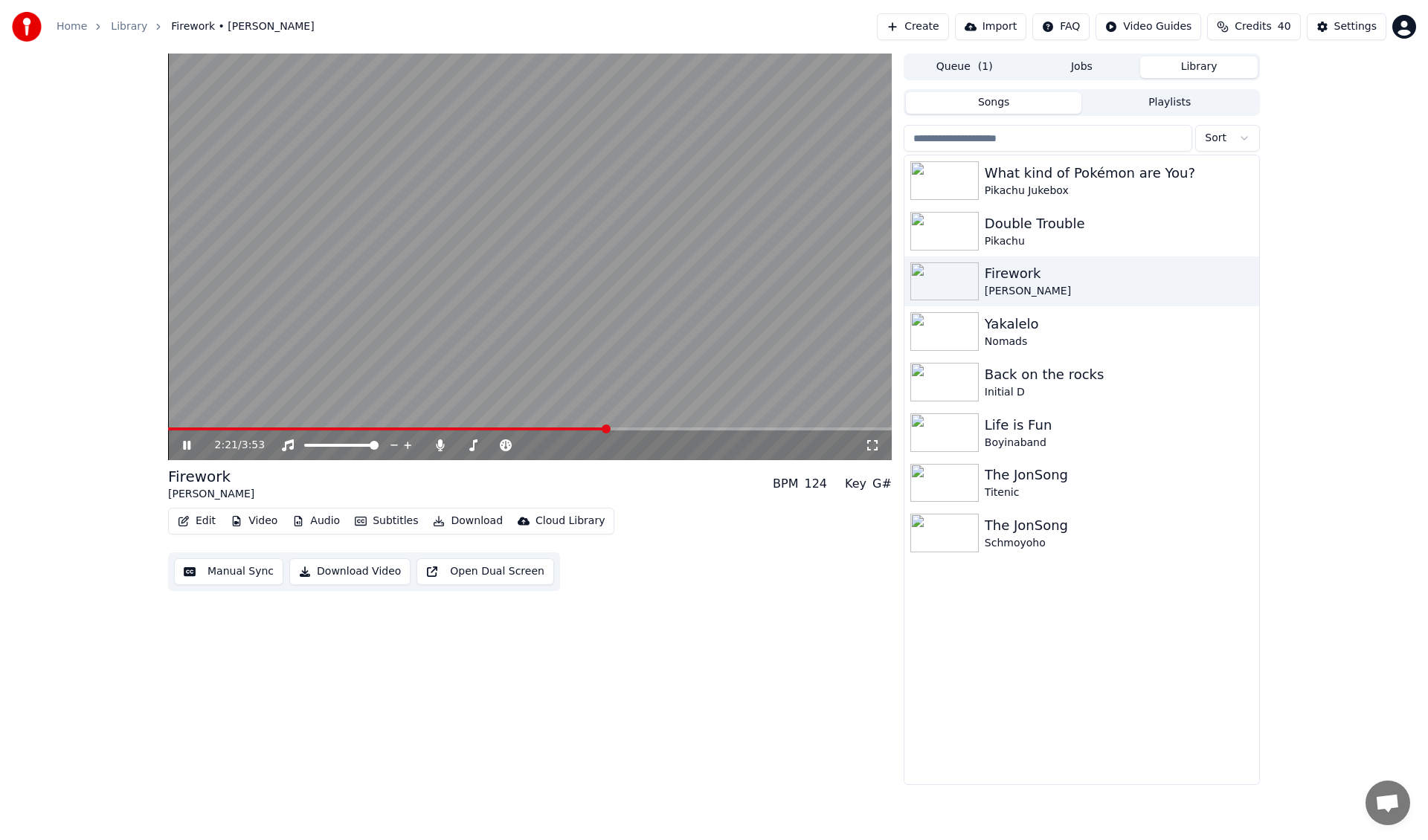
click at [453, 518] on button "Download" at bounding box center [467, 521] width 82 height 21
click at [675, 556] on div "Edit Video Audio Subtitles Download Cloud Library Manual Sync Download Video Op…" at bounding box center [530, 549] width 724 height 83
click at [360, 576] on button "Download Video" at bounding box center [349, 572] width 121 height 27
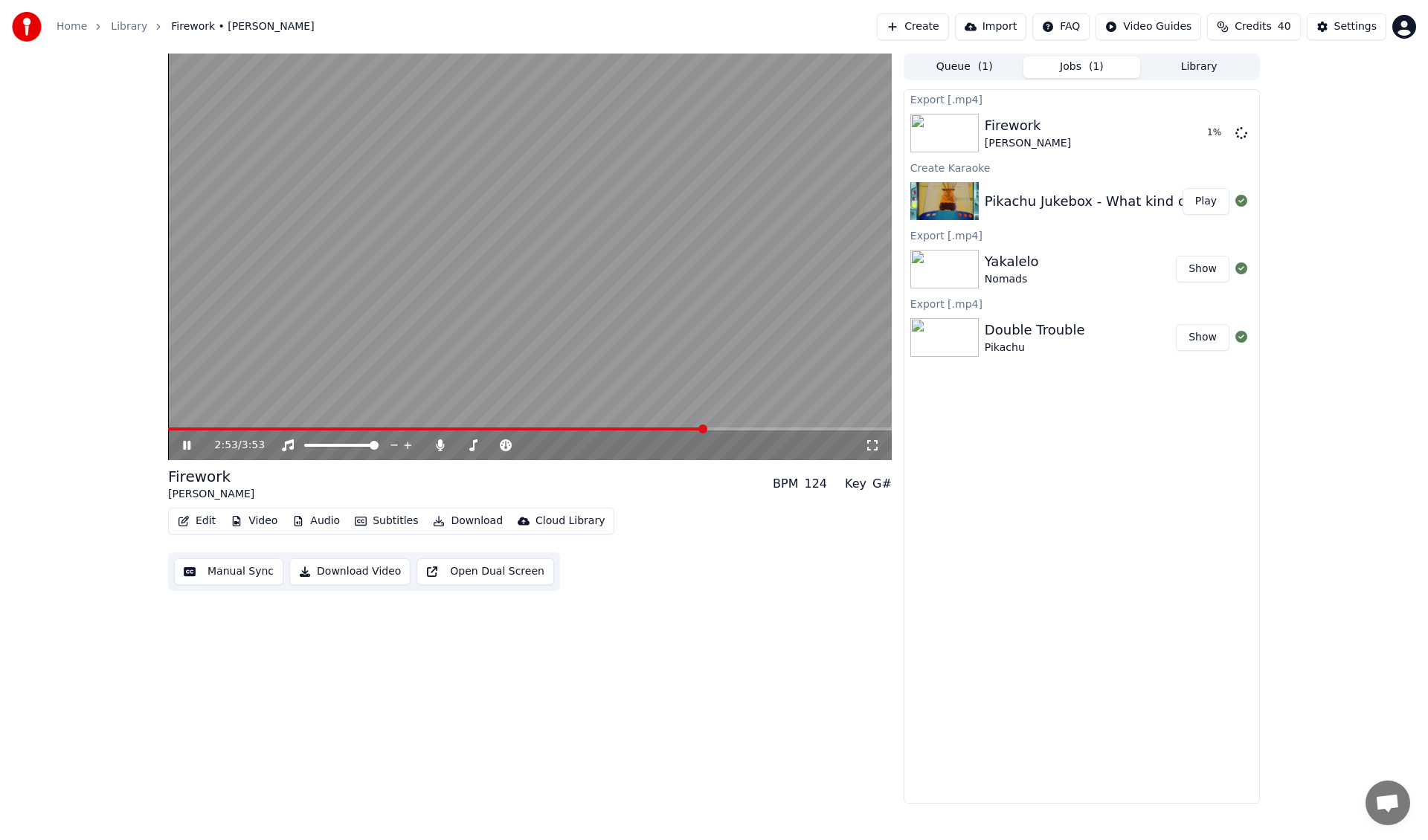
click at [193, 447] on icon at bounding box center [197, 445] width 35 height 12
